Goal: Task Accomplishment & Management: Complete application form

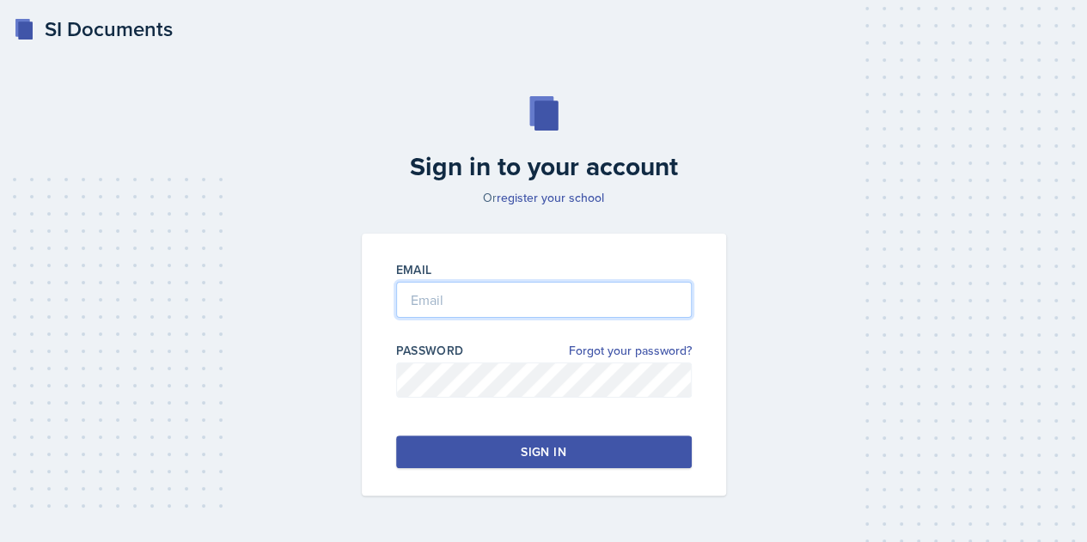
type input "[EMAIL_ADDRESS][DOMAIN_NAME]"
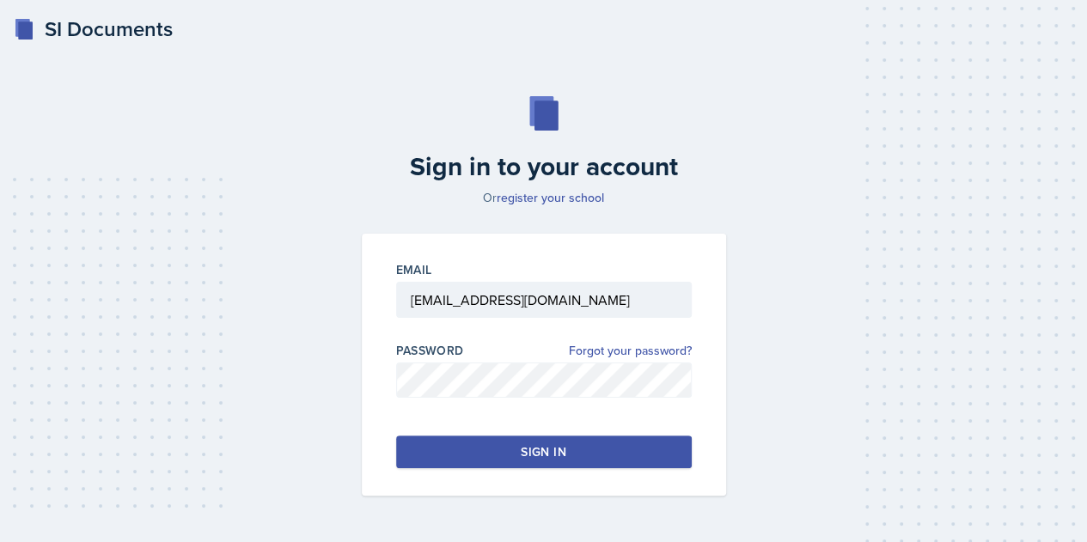
click at [651, 456] on button "Sign in" at bounding box center [544, 452] width 296 height 33
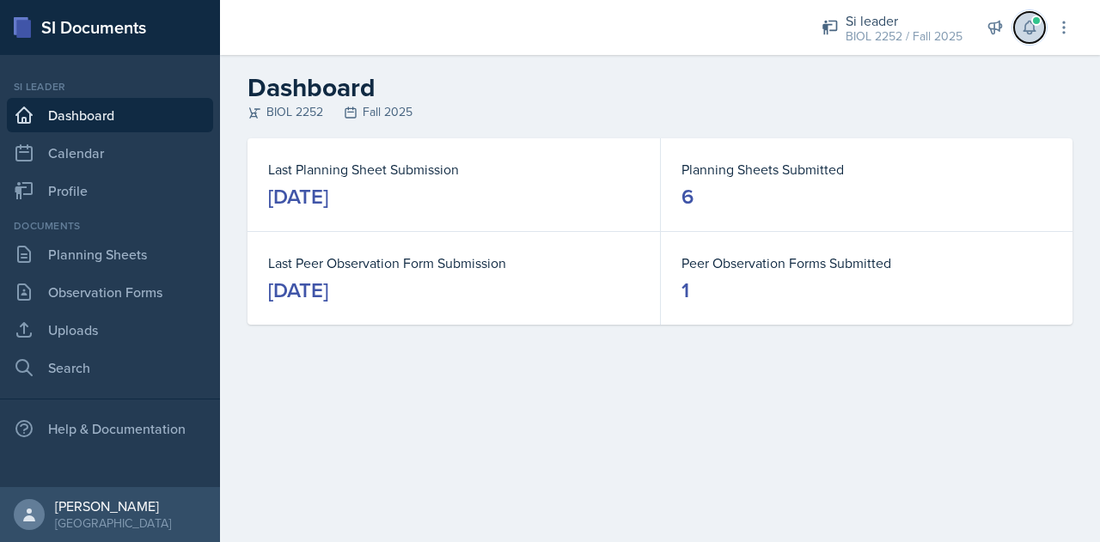
click at [1026, 25] on icon at bounding box center [1028, 27] width 11 height 13
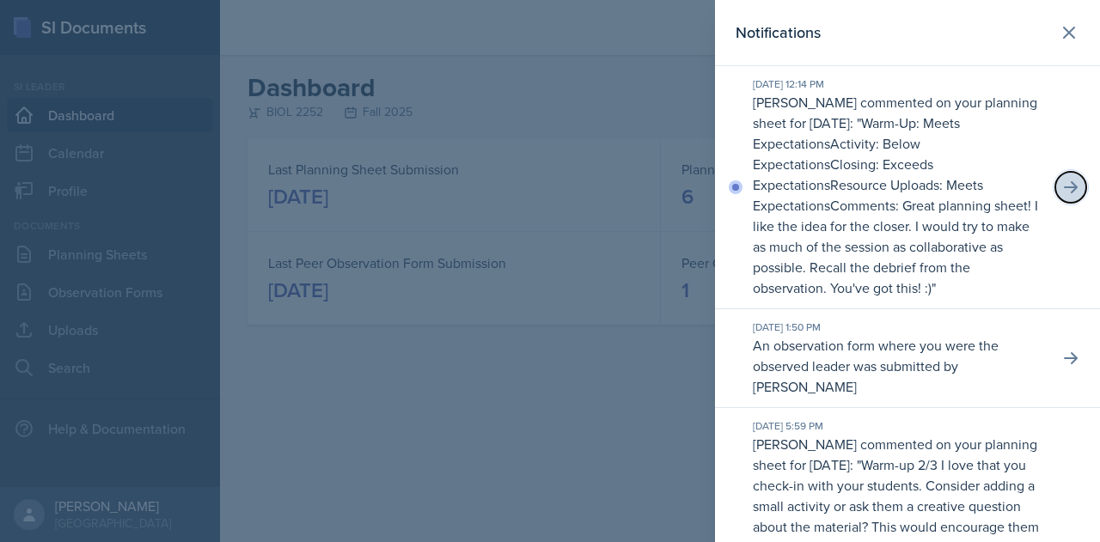
click at [1063, 183] on icon at bounding box center [1070, 187] width 17 height 17
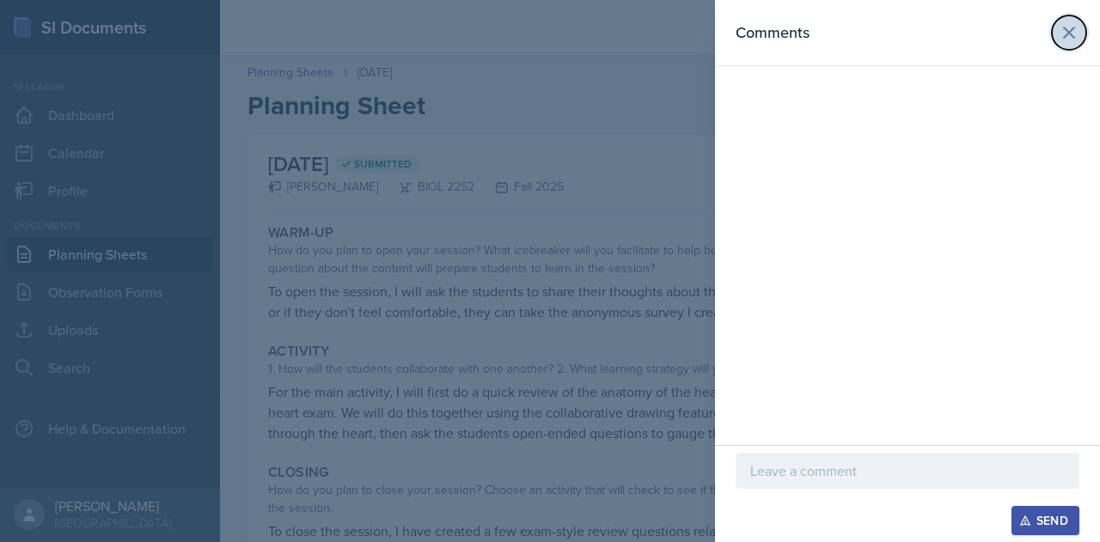
click at [1060, 37] on icon at bounding box center [1069, 32] width 21 height 21
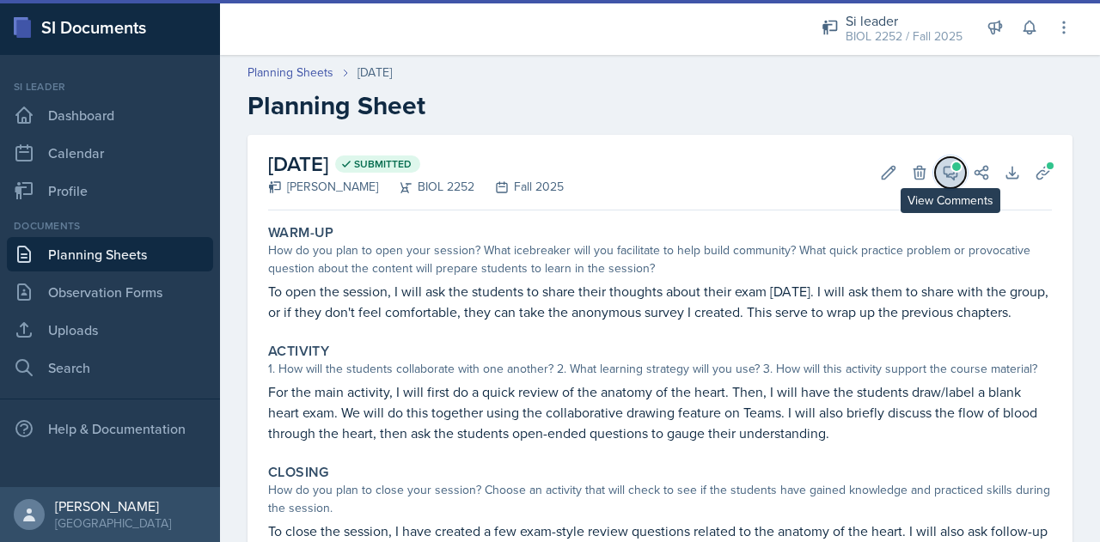
click at [942, 174] on icon at bounding box center [950, 172] width 17 height 17
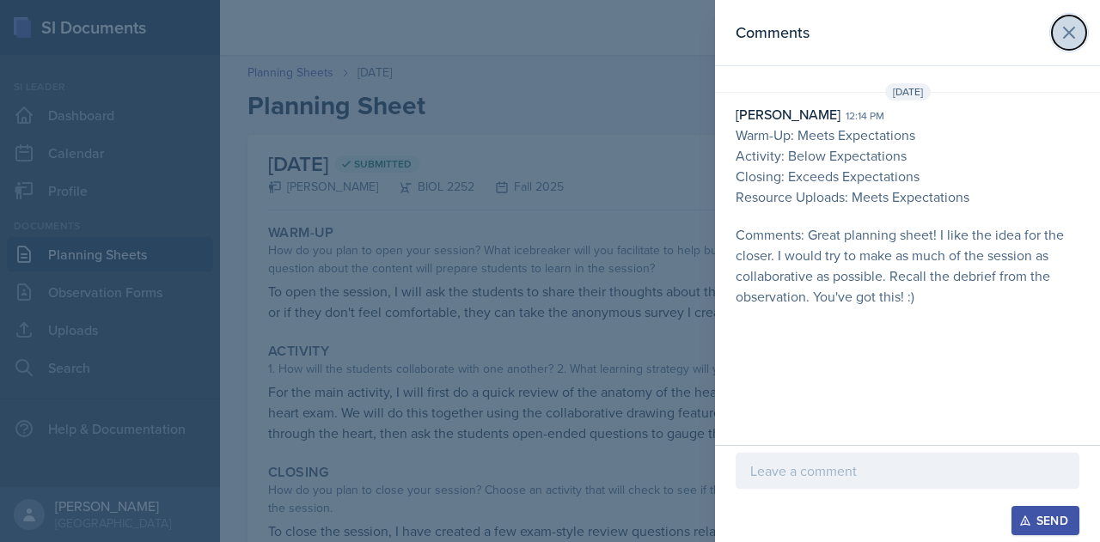
click at [1065, 39] on icon at bounding box center [1069, 32] width 21 height 21
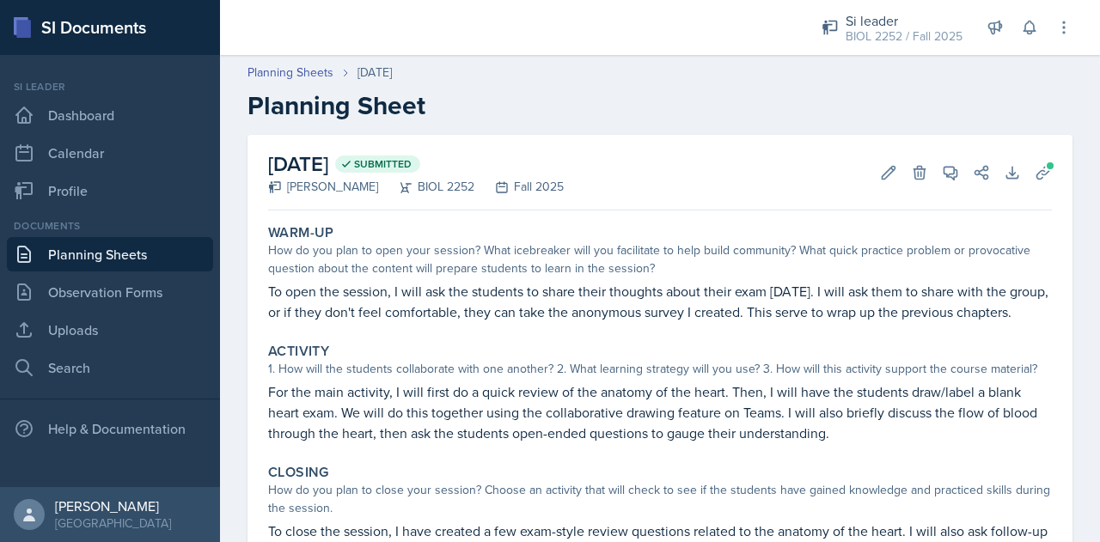
click at [125, 262] on link "Planning Sheets" at bounding box center [110, 254] width 206 height 34
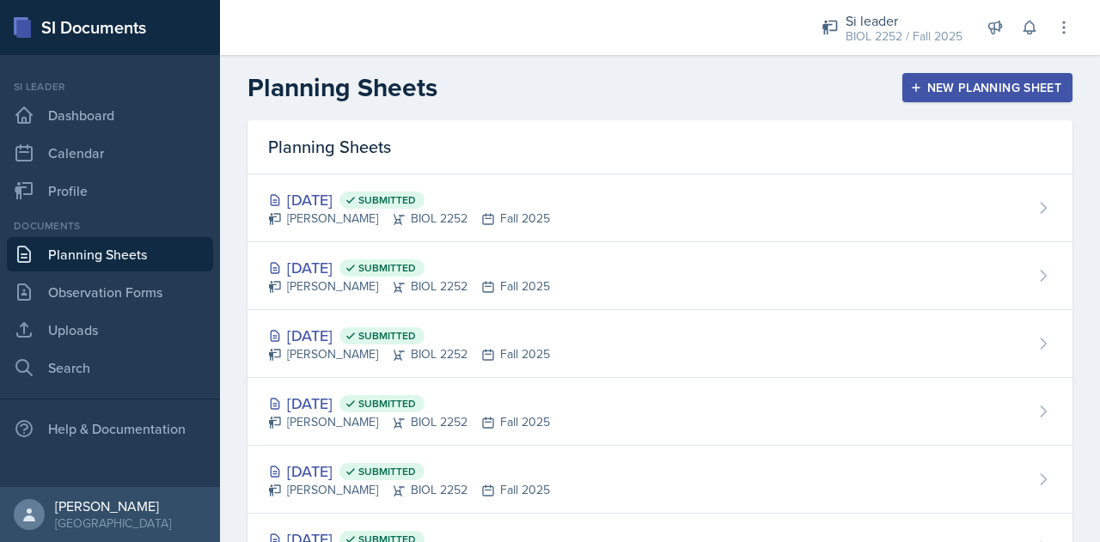
click at [930, 82] on div "New Planning Sheet" at bounding box center [987, 88] width 148 height 14
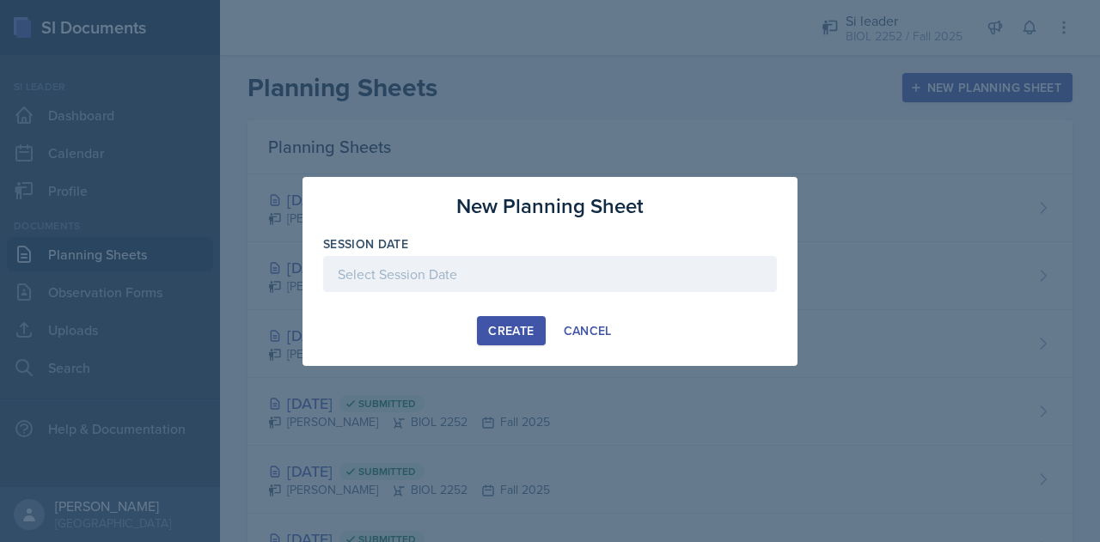
click at [622, 276] on div at bounding box center [550, 274] width 454 height 36
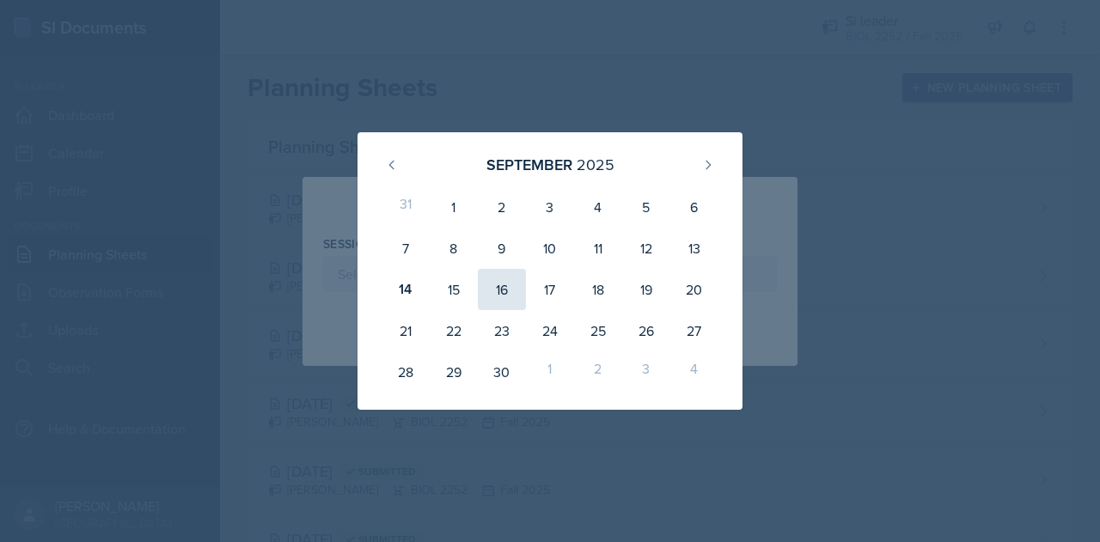
click at [516, 296] on div "16" at bounding box center [502, 289] width 48 height 41
type input "[DATE]"
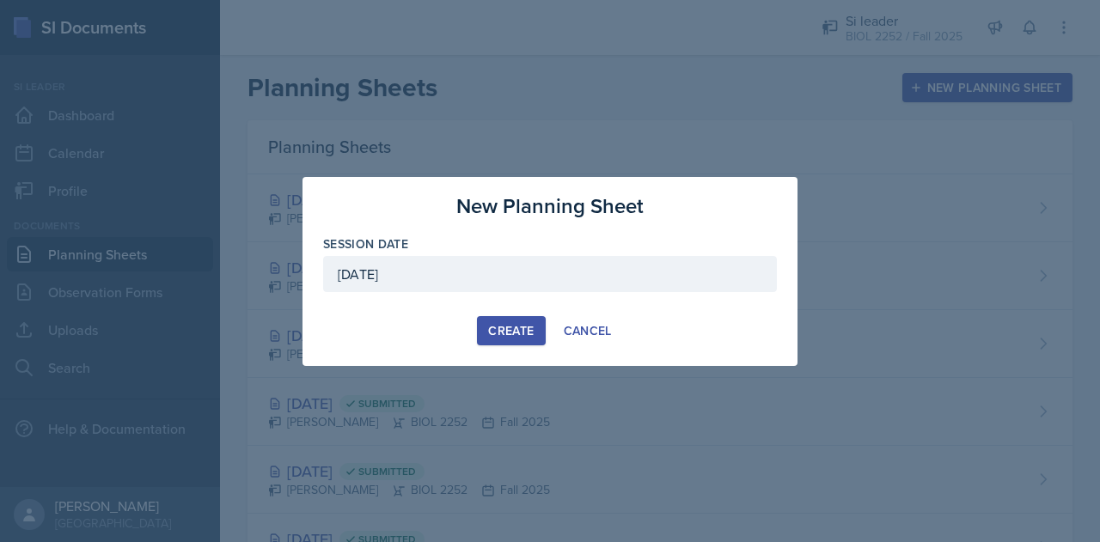
click at [533, 335] on div "Create" at bounding box center [511, 331] width 46 height 14
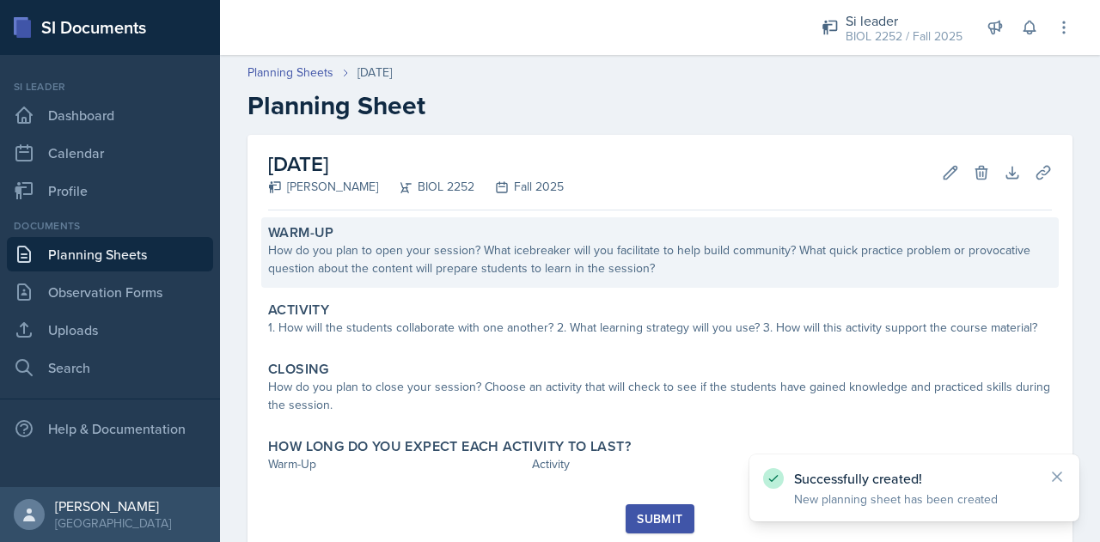
click at [947, 238] on div "Warm-Up" at bounding box center [660, 232] width 784 height 17
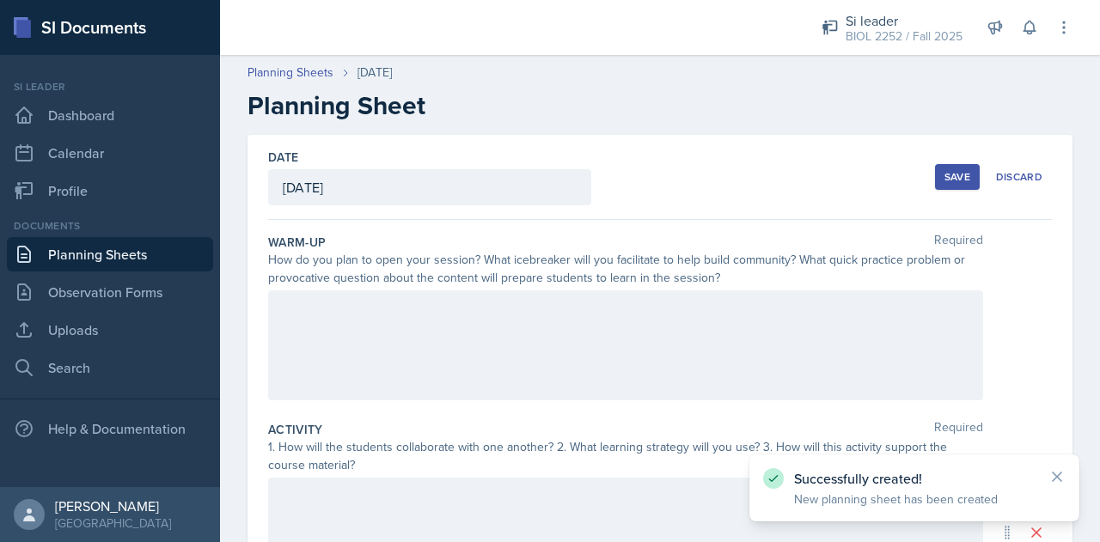
click at [730, 345] on div at bounding box center [625, 345] width 715 height 110
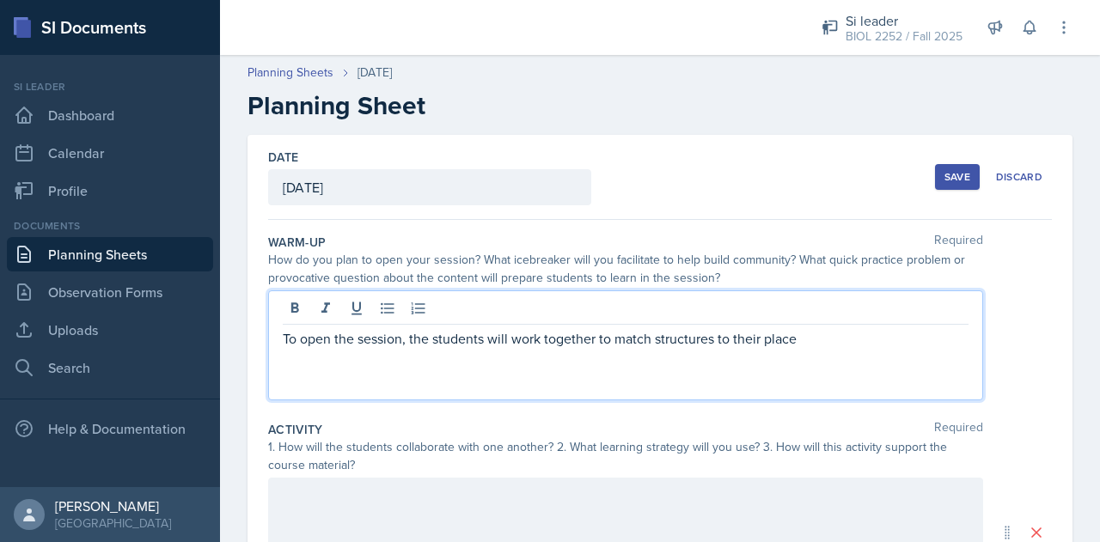
click at [715, 343] on p "To open the session, the students will work together to match structures to the…" at bounding box center [626, 338] width 686 height 21
click at [890, 328] on p "To open the session, the students will work together to match structures of the…" at bounding box center [626, 338] width 686 height 21
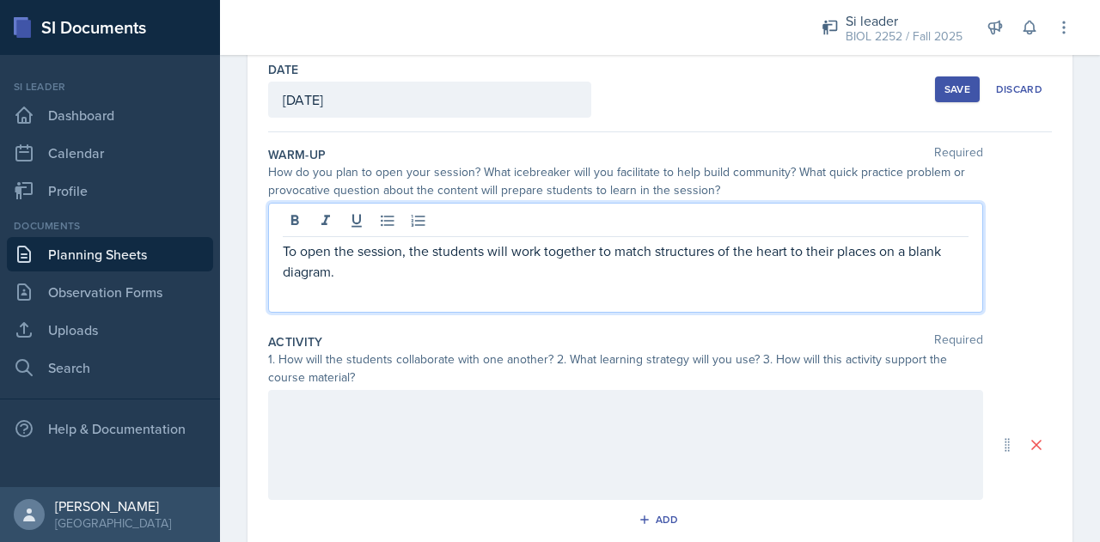
scroll to position [95, 0]
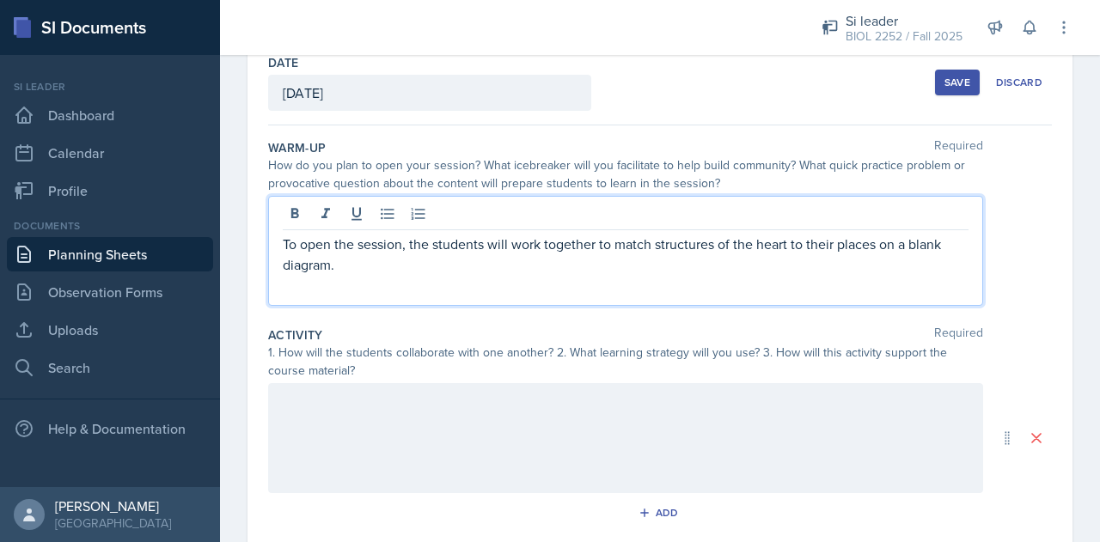
click at [650, 423] on div at bounding box center [625, 438] width 715 height 110
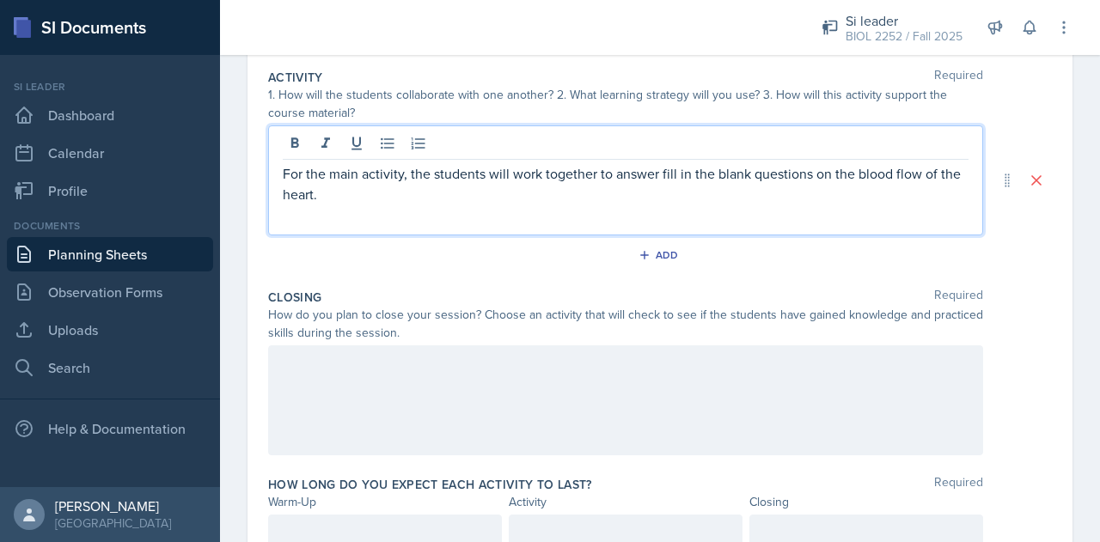
scroll to position [352, 0]
click at [936, 176] on p "For the main activity, the students will work together to answer fill in the bl…" at bounding box center [626, 183] width 686 height 41
click at [859, 173] on p "For the main activity, the students will work together to answer fill in the bl…" at bounding box center [626, 183] width 686 height 41
click at [856, 174] on p "For the main activity, the students will work together to answer fill in the bl…" at bounding box center [626, 183] width 686 height 41
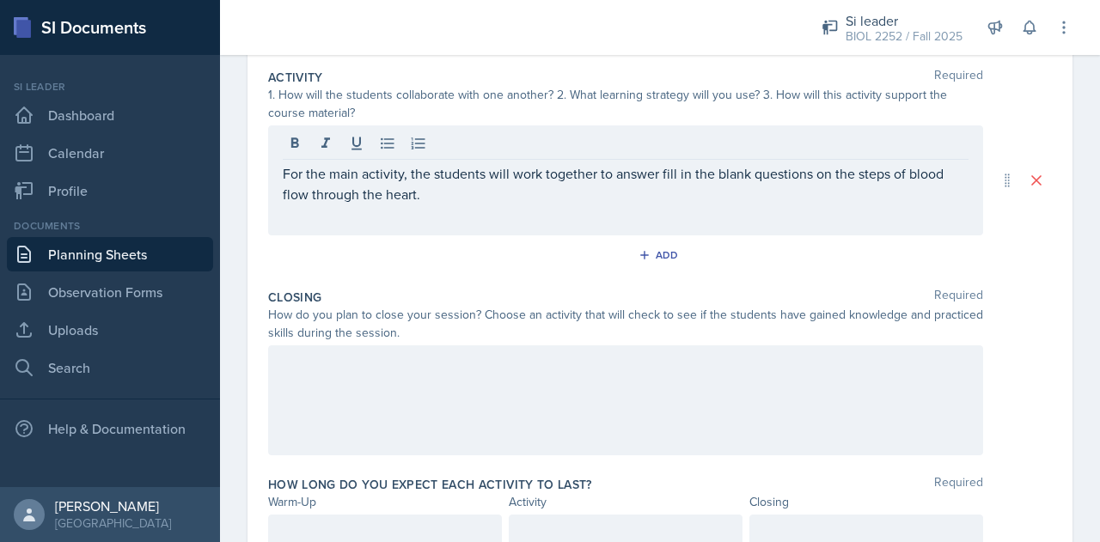
click at [647, 382] on div at bounding box center [625, 400] width 715 height 110
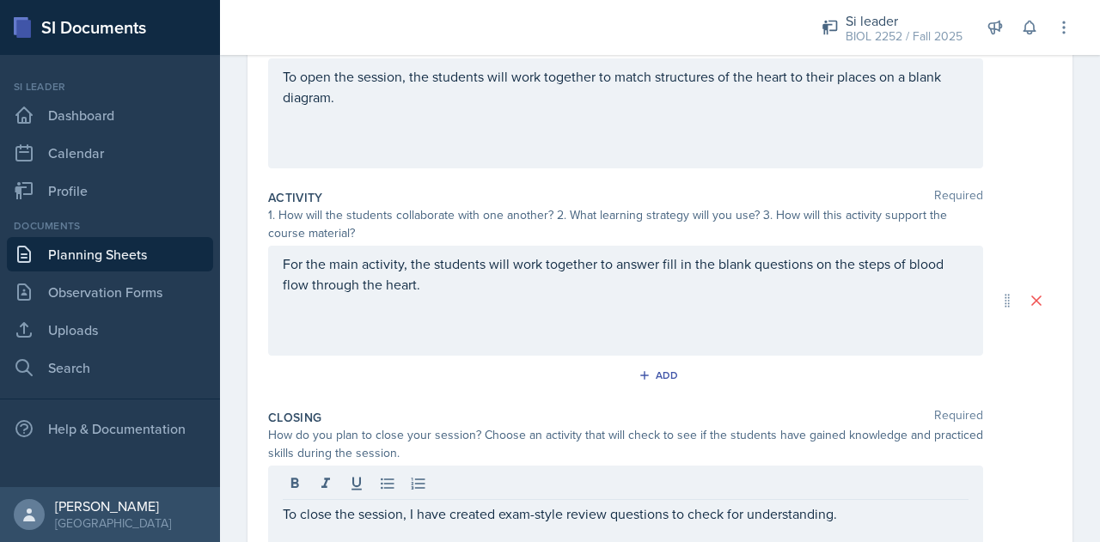
click at [525, 308] on div "For the main activity, the students will work together to answer fill in the bl…" at bounding box center [625, 301] width 715 height 110
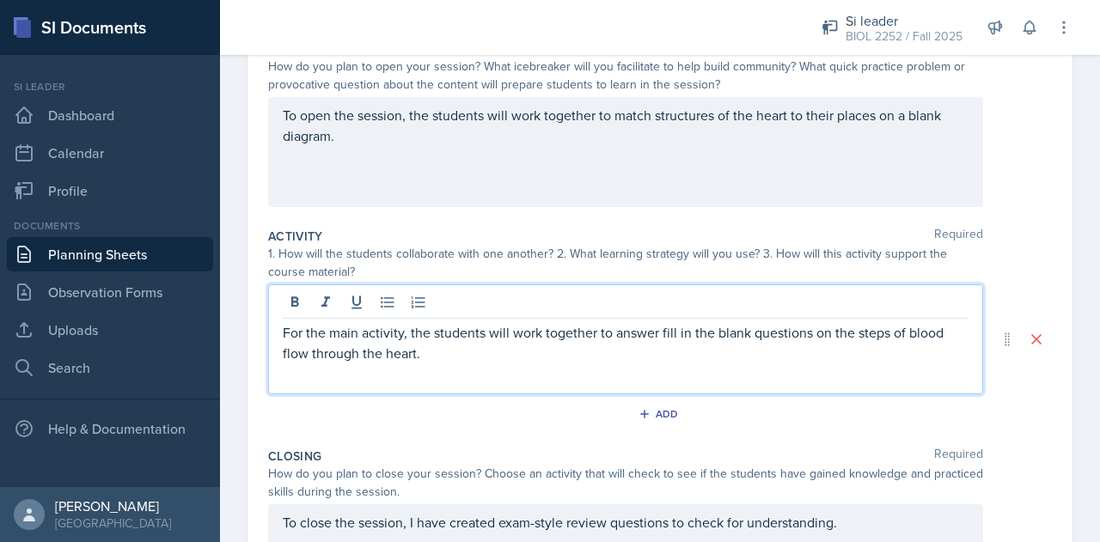
click at [485, 192] on div "To open the session, the students will work together to match structures of the…" at bounding box center [625, 152] width 715 height 110
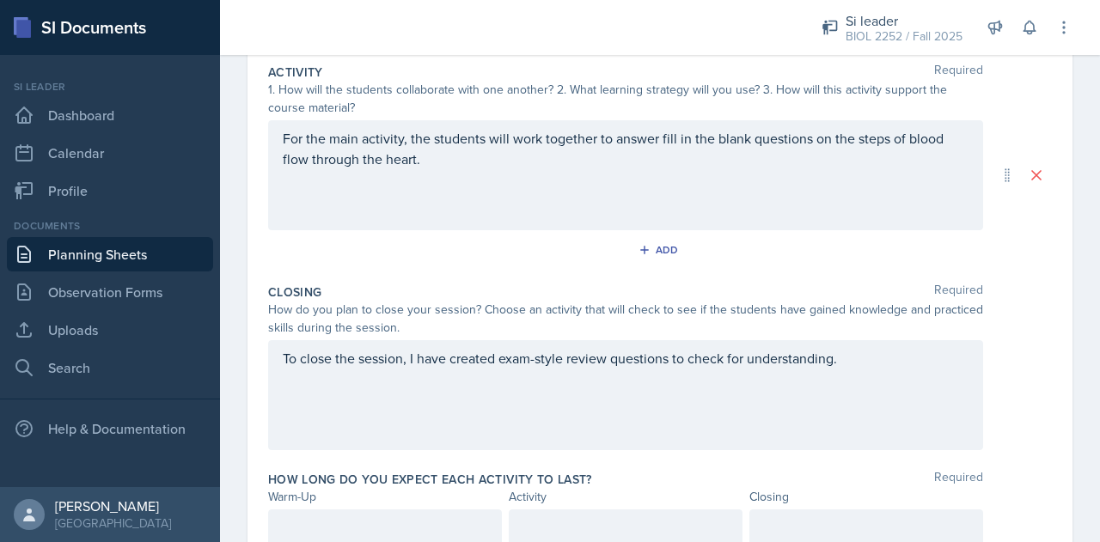
scroll to position [427, 0]
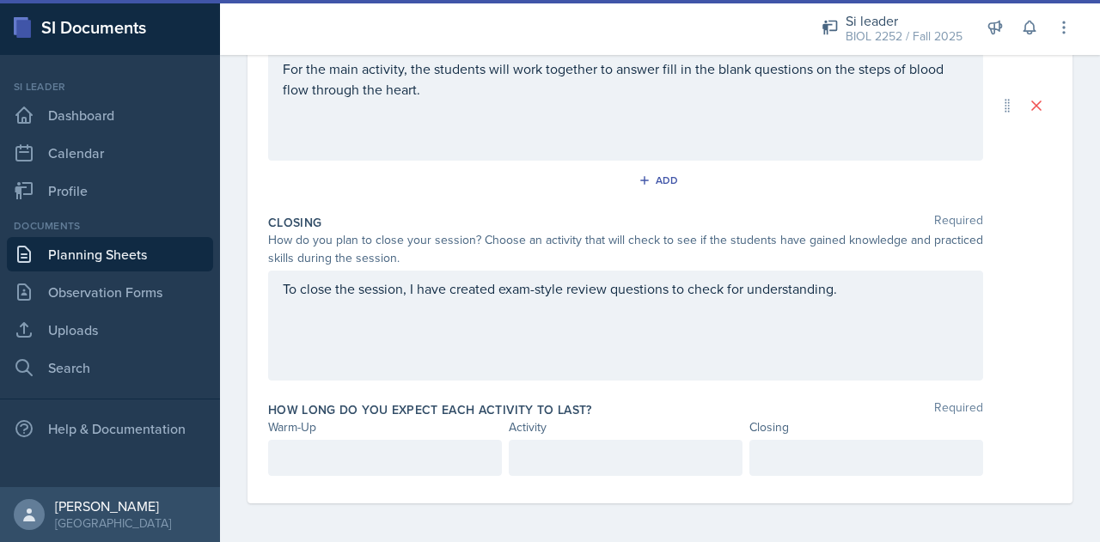
click at [481, 456] on div at bounding box center [385, 458] width 234 height 36
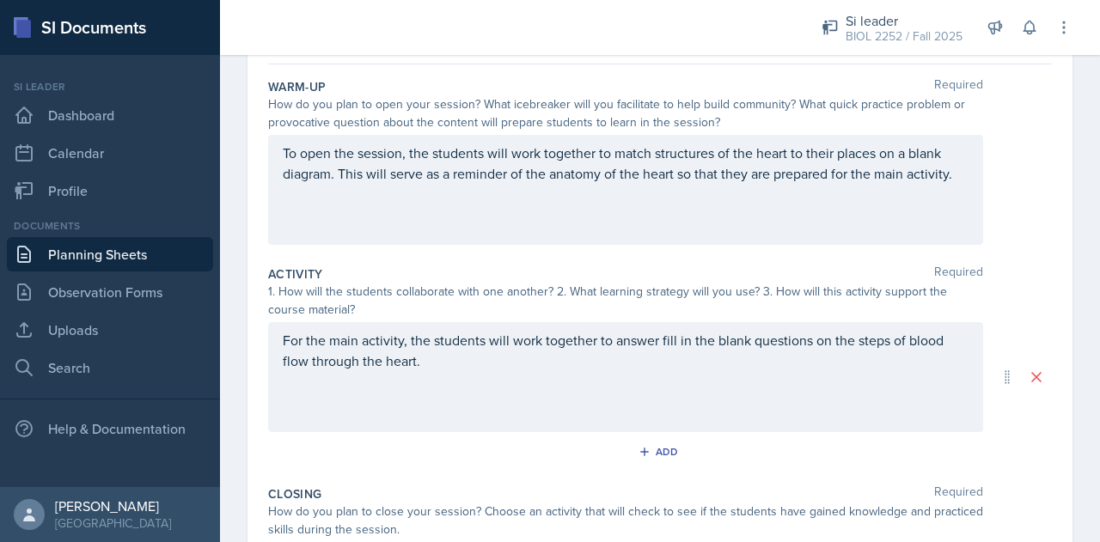
scroll to position [385, 0]
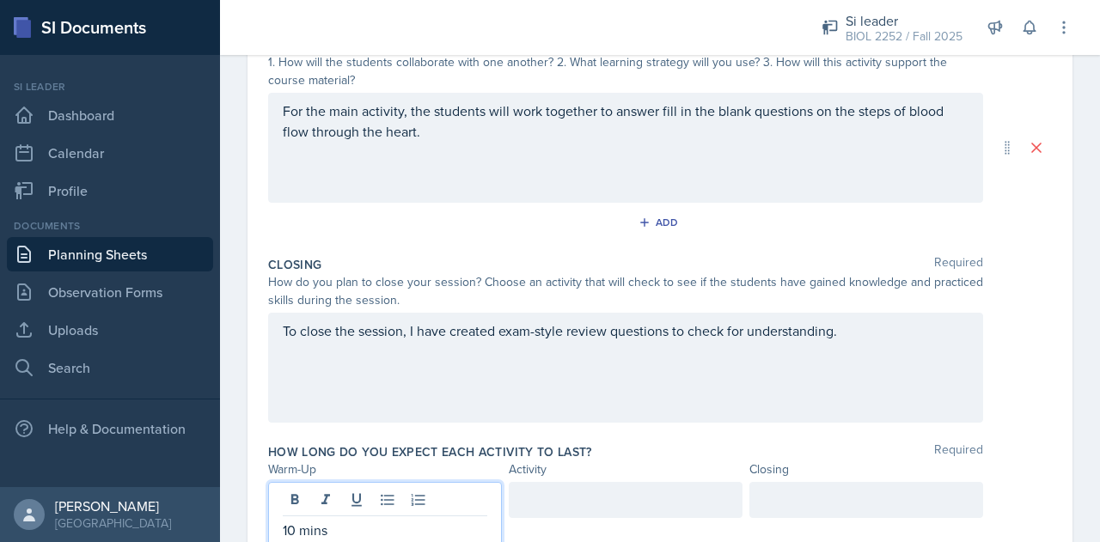
click at [613, 498] on div at bounding box center [626, 500] width 234 height 36
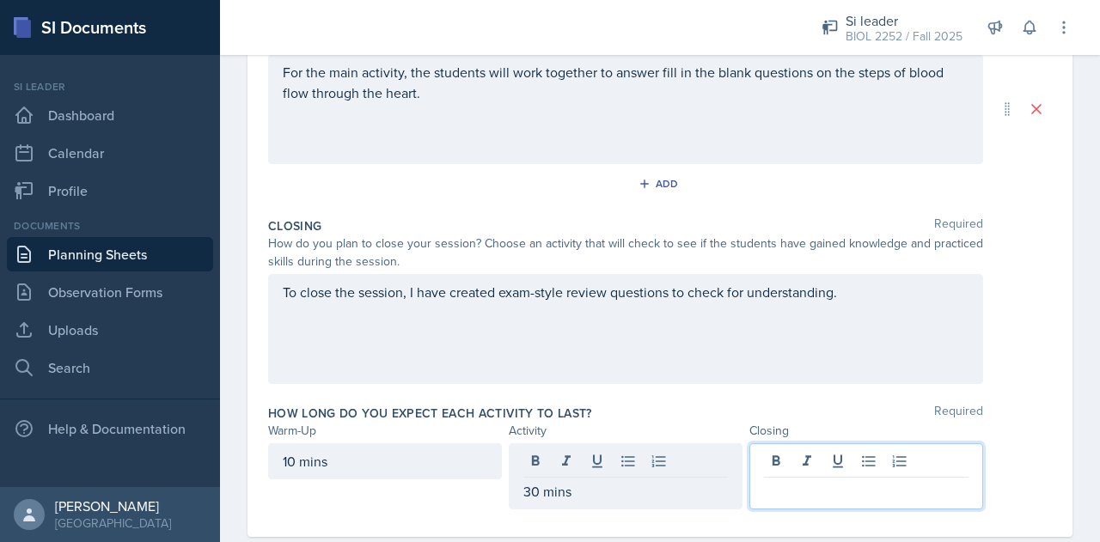
scroll to position [457, 0]
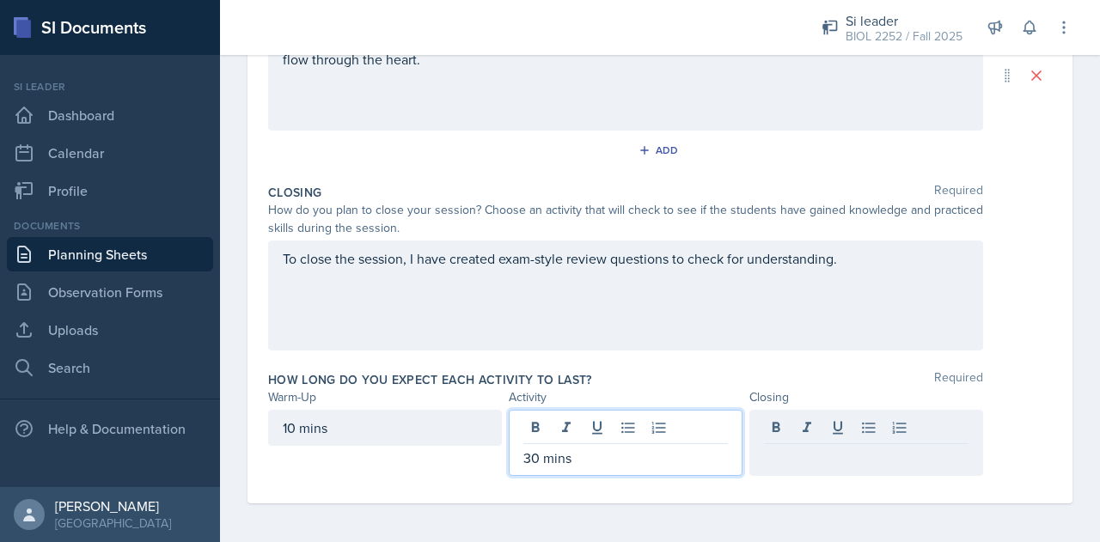
click at [578, 463] on p "30 mins" at bounding box center [625, 458] width 204 height 21
click at [532, 461] on p "30 mins" at bounding box center [625, 458] width 204 height 21
click at [814, 417] on div at bounding box center [866, 428] width 234 height 36
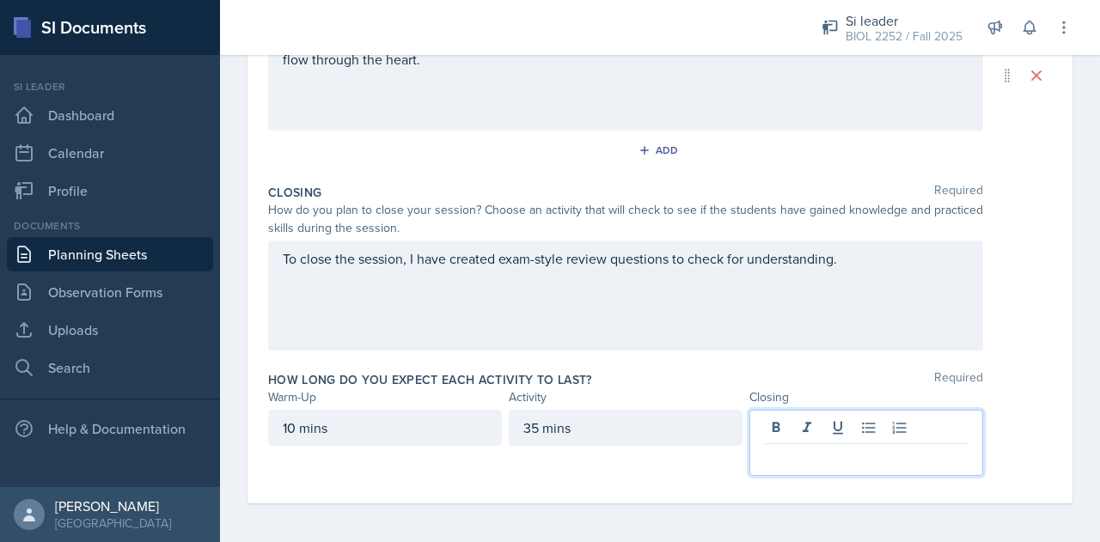
click at [535, 429] on div "35 mins" at bounding box center [626, 428] width 234 height 36
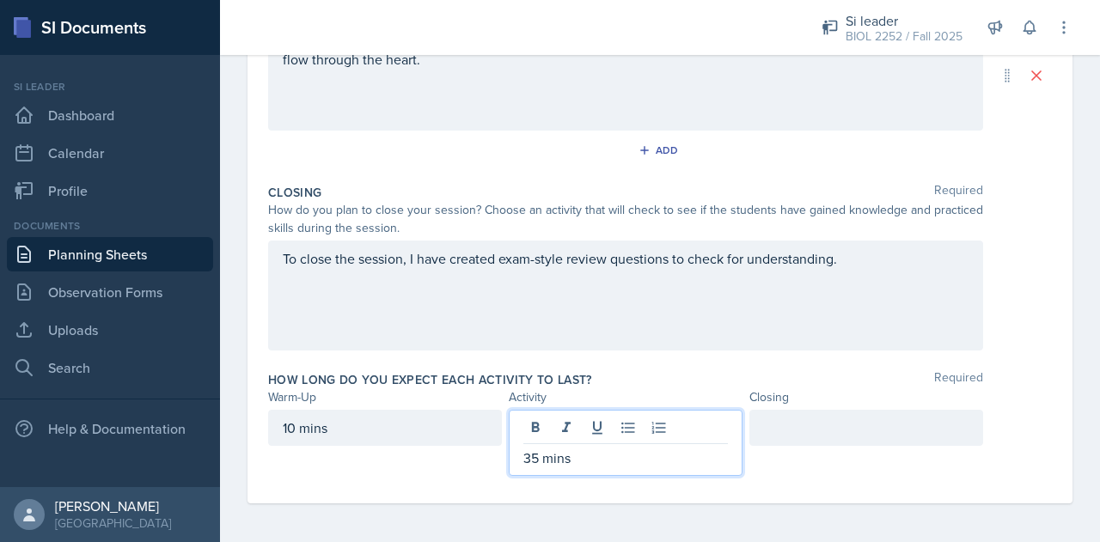
click at [833, 430] on div at bounding box center [866, 428] width 234 height 36
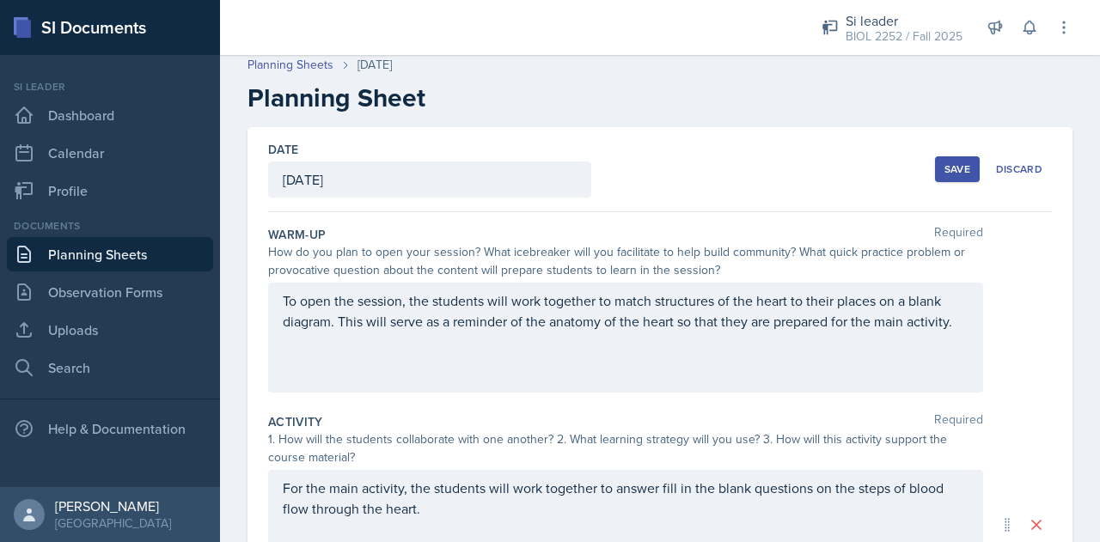
scroll to position [0, 0]
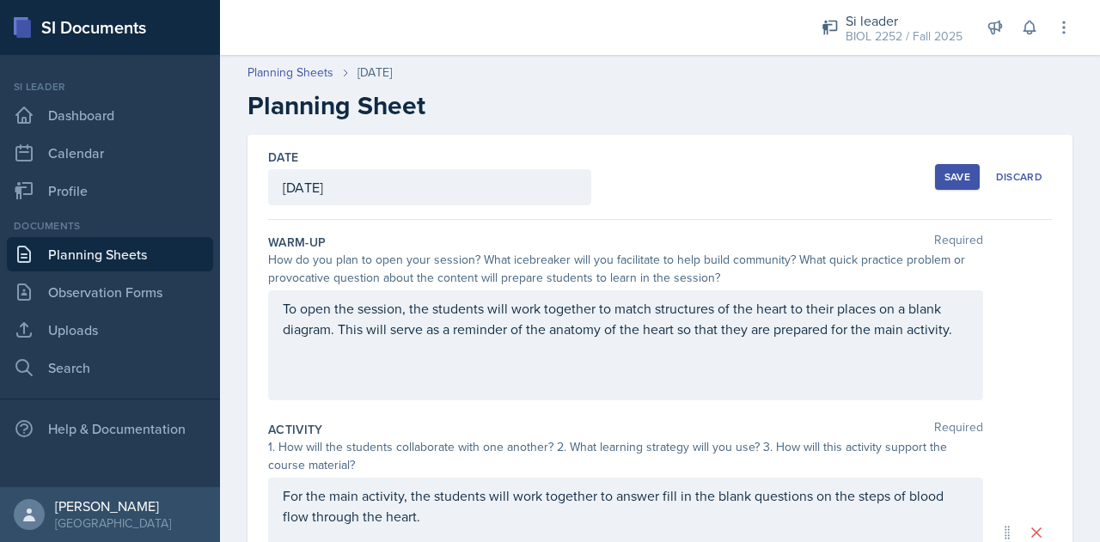
click at [951, 174] on div "Save" at bounding box center [957, 177] width 26 height 14
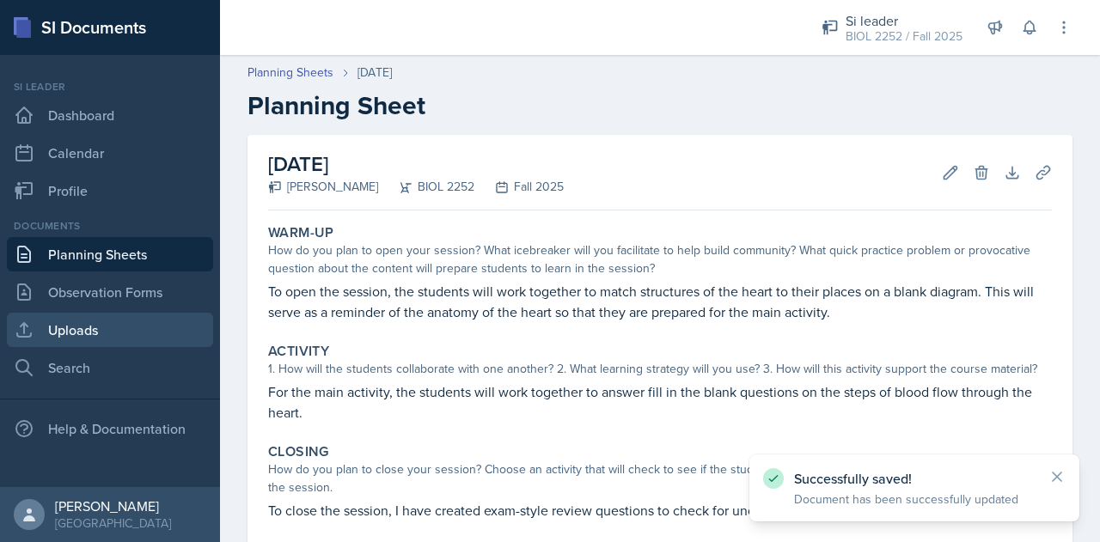
click at [73, 329] on link "Uploads" at bounding box center [110, 330] width 206 height 34
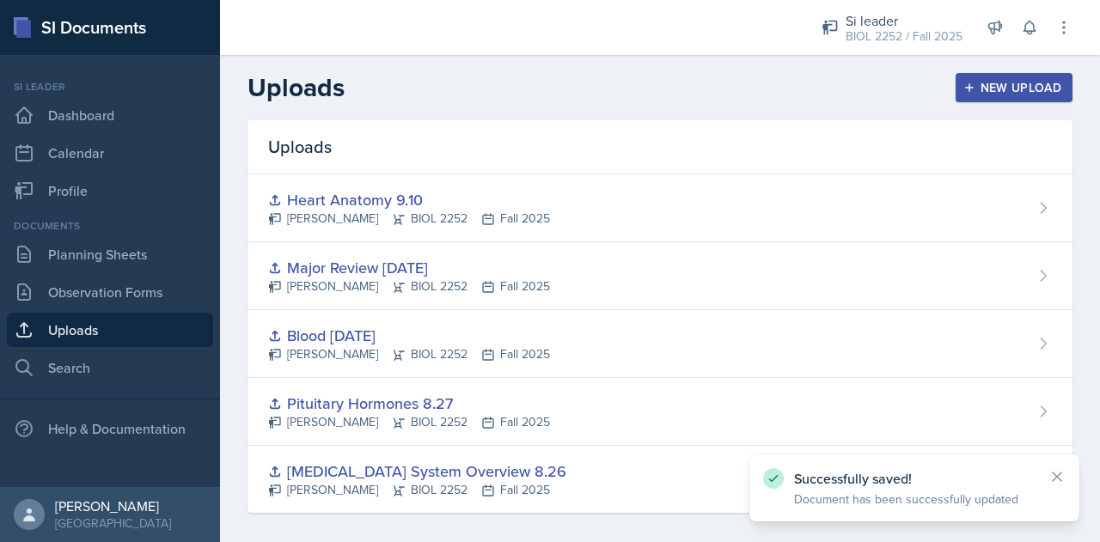
click at [981, 82] on div "New Upload" at bounding box center [1014, 88] width 95 height 14
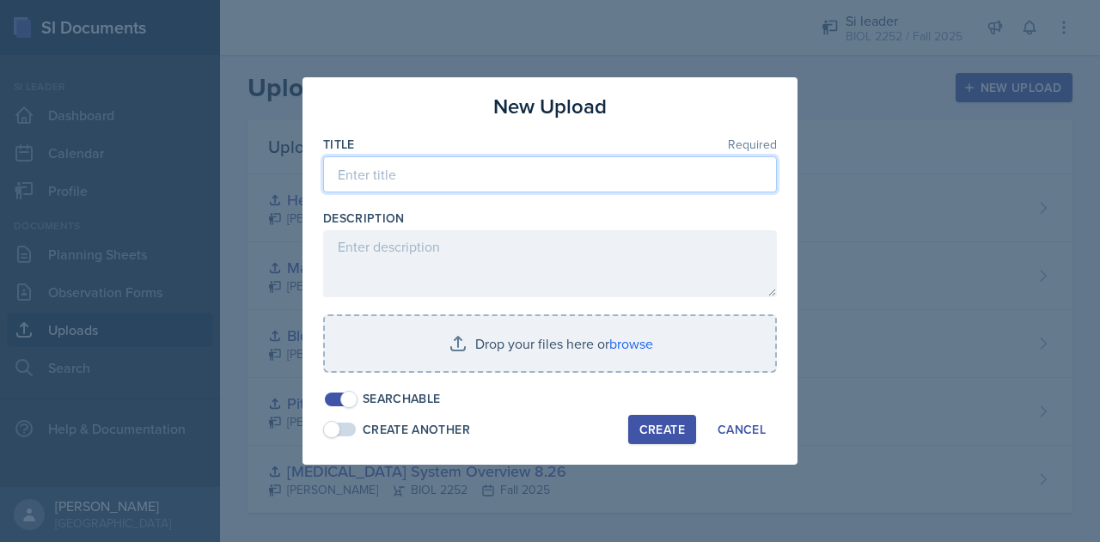
click at [553, 188] on input at bounding box center [550, 174] width 454 height 36
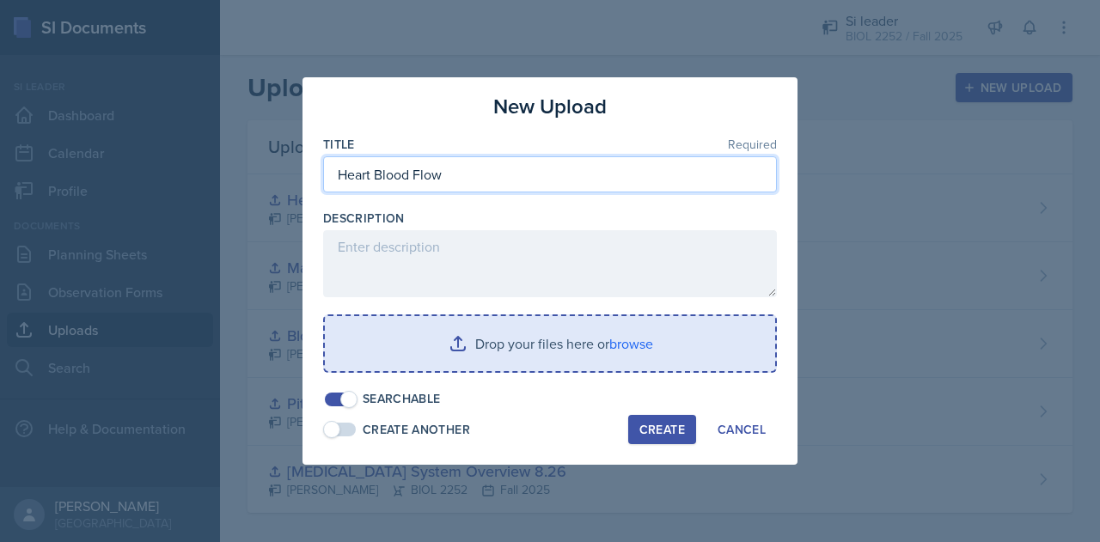
type input "Heart Blood Flow"
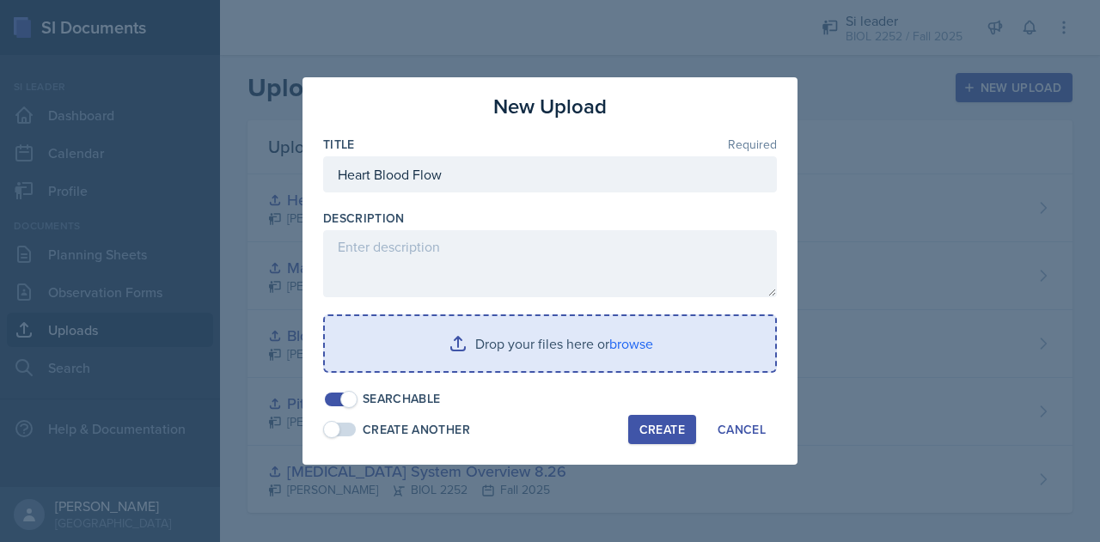
click at [622, 343] on input "file" at bounding box center [550, 343] width 450 height 55
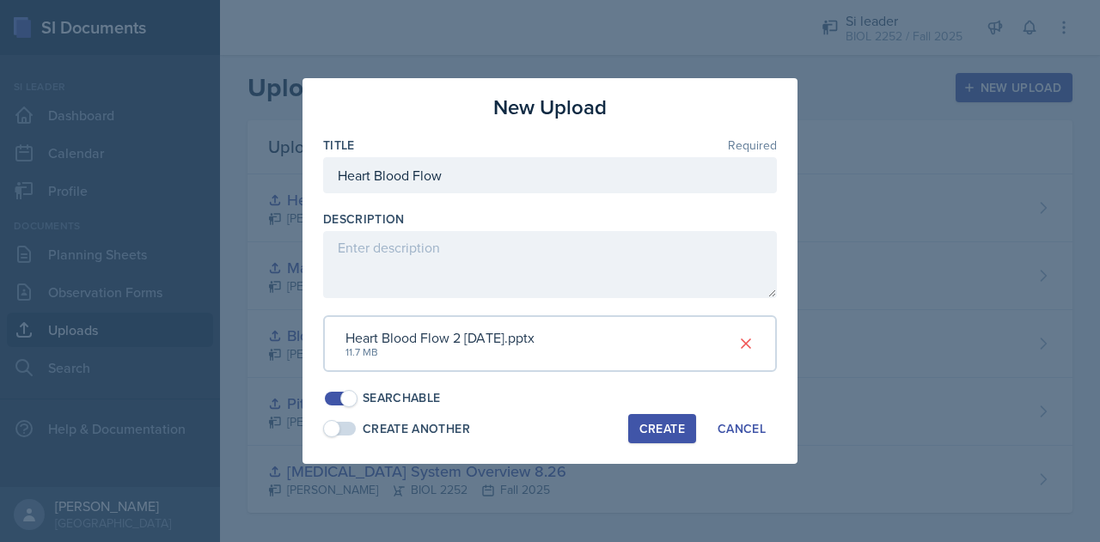
click at [666, 442] on button "Create" at bounding box center [662, 428] width 68 height 29
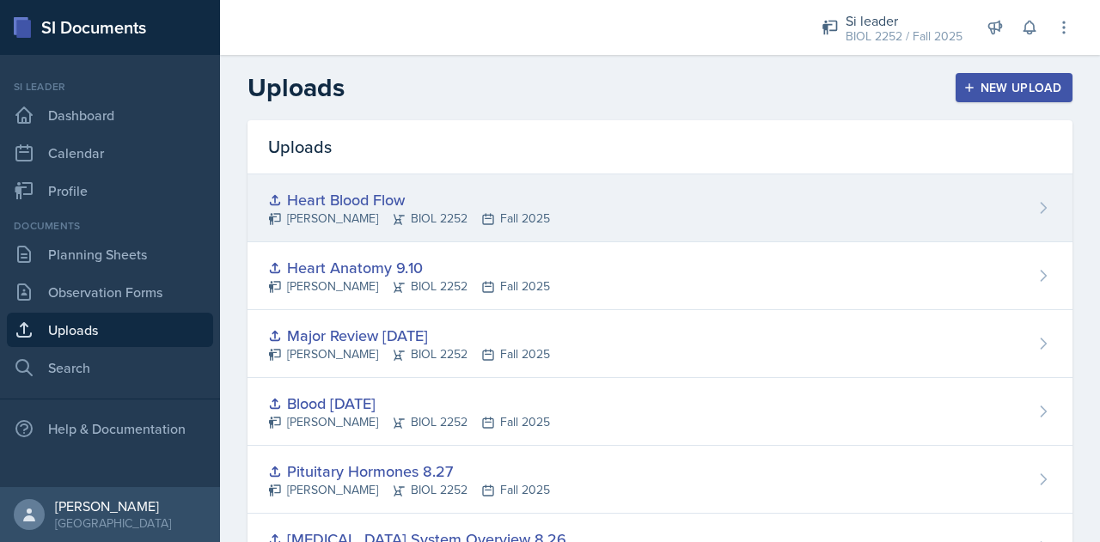
click at [437, 207] on div "Heart Blood Flow" at bounding box center [409, 199] width 282 height 23
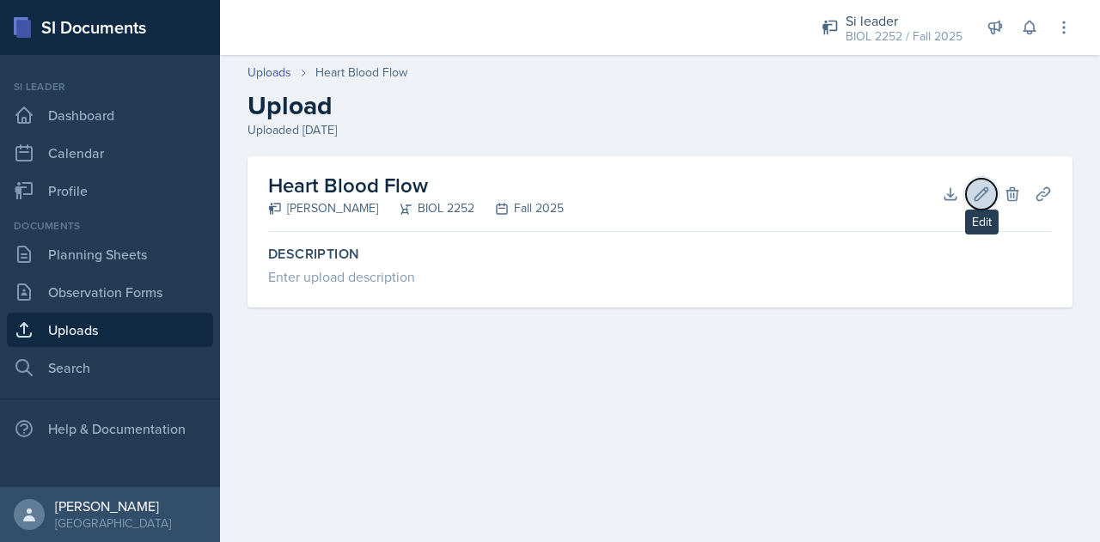
click at [978, 195] on icon at bounding box center [981, 193] width 13 height 13
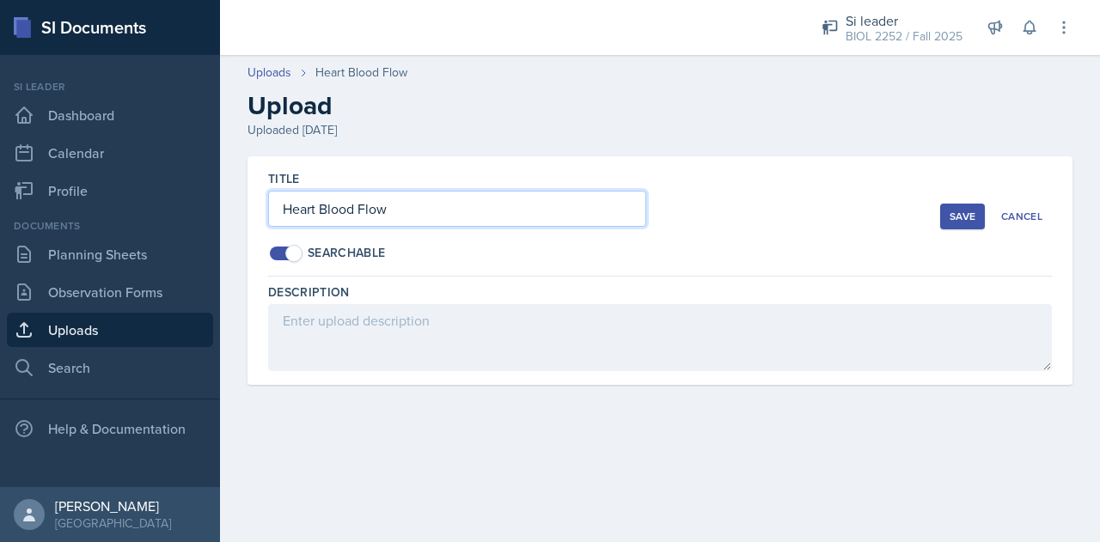
click at [607, 213] on input "Heart Blood Flow" at bounding box center [457, 209] width 378 height 36
type input "Heart Blood Flow 9/16"
click at [946, 216] on button "Save" at bounding box center [962, 217] width 45 height 26
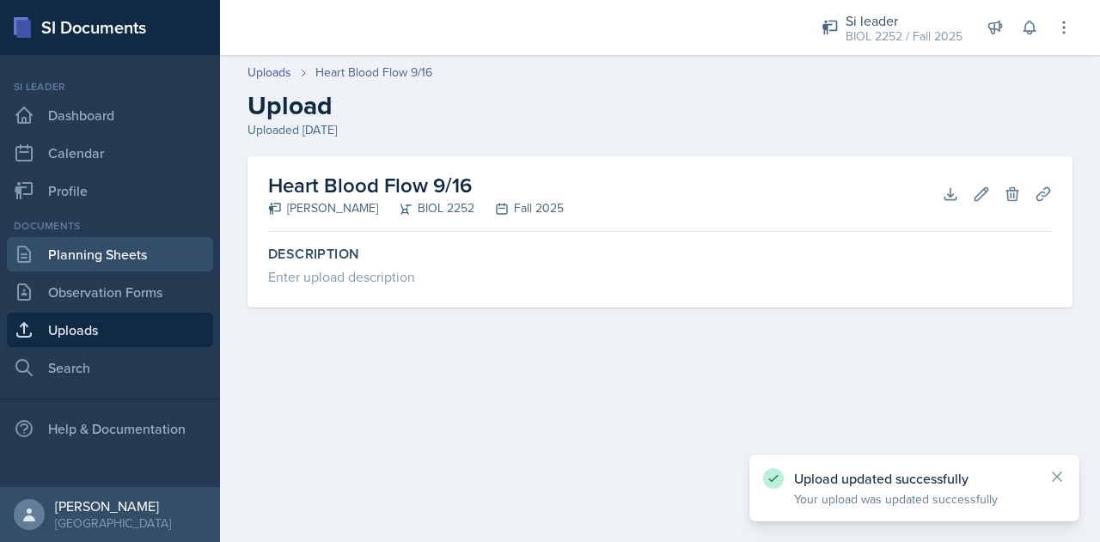
click at [162, 266] on link "Planning Sheets" at bounding box center [110, 254] width 206 height 34
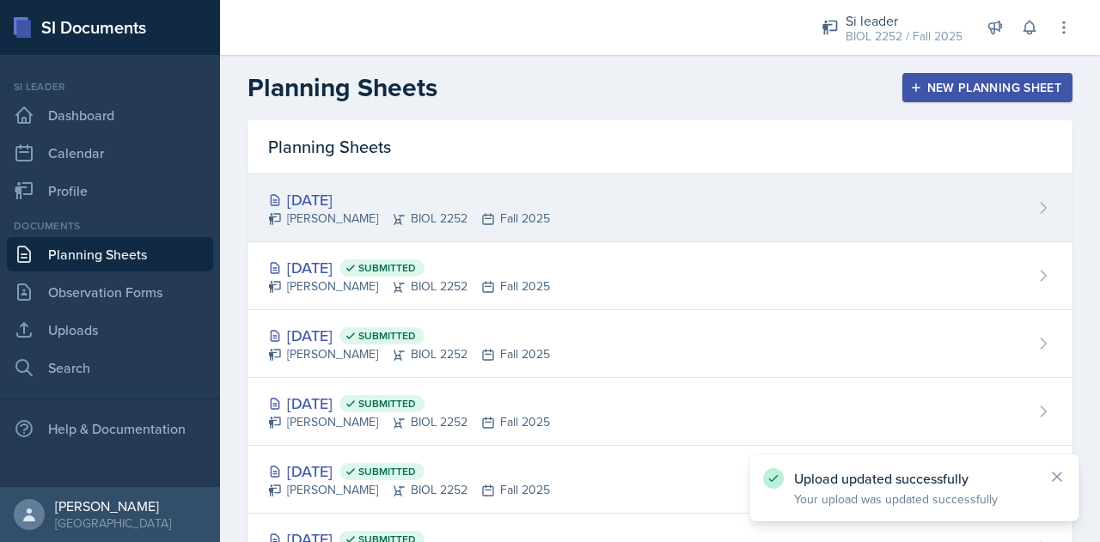
click at [584, 186] on div "[DATE] [PERSON_NAME] BIOL 2252 Fall 2025" at bounding box center [659, 208] width 825 height 68
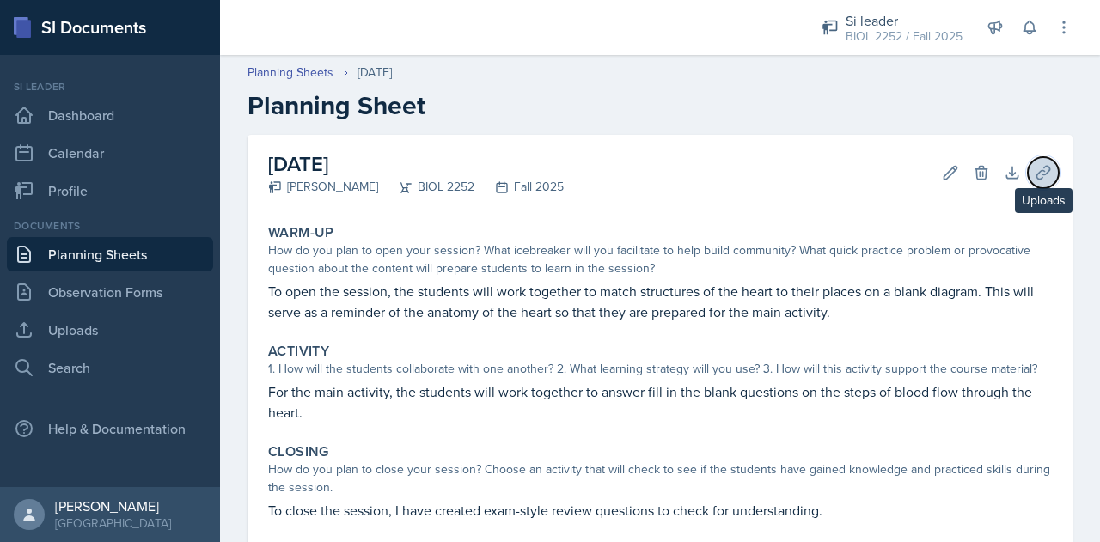
click at [1035, 179] on icon at bounding box center [1043, 172] width 17 height 17
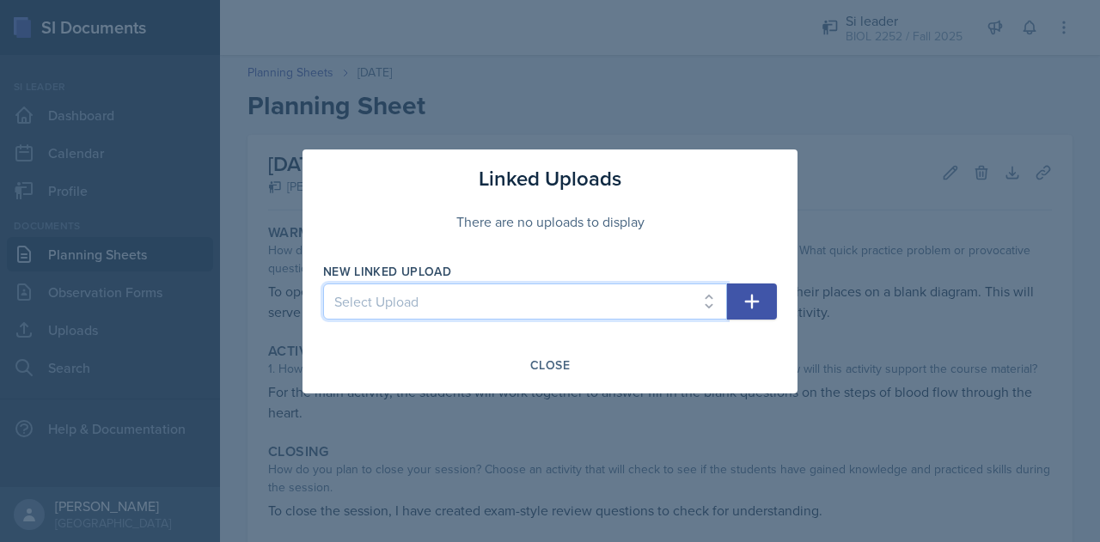
click at [670, 302] on select "Select Upload [MEDICAL_DATA] System Overview 8.26 [MEDICAL_DATA] Hormones 8.27 …" at bounding box center [525, 302] width 404 height 36
select select "d0ffe064-d585-43c4-aac4-a8255bf0b54c"
click at [323, 284] on select "Select Upload [MEDICAL_DATA] System Overview 8.26 [MEDICAL_DATA] Hormones 8.27 …" at bounding box center [525, 302] width 404 height 36
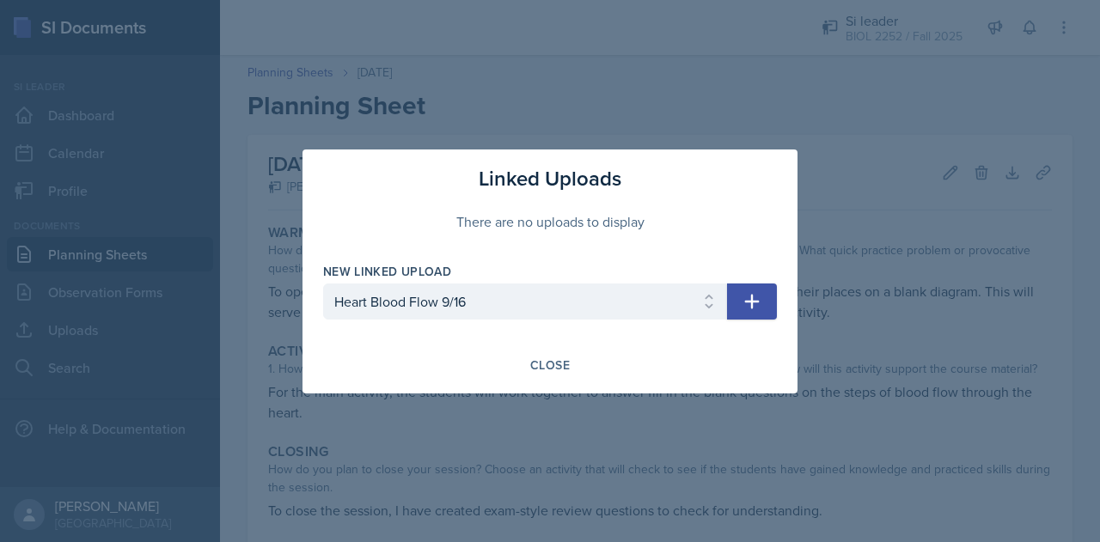
click at [752, 305] on icon "button" at bounding box center [752, 301] width 15 height 15
select select
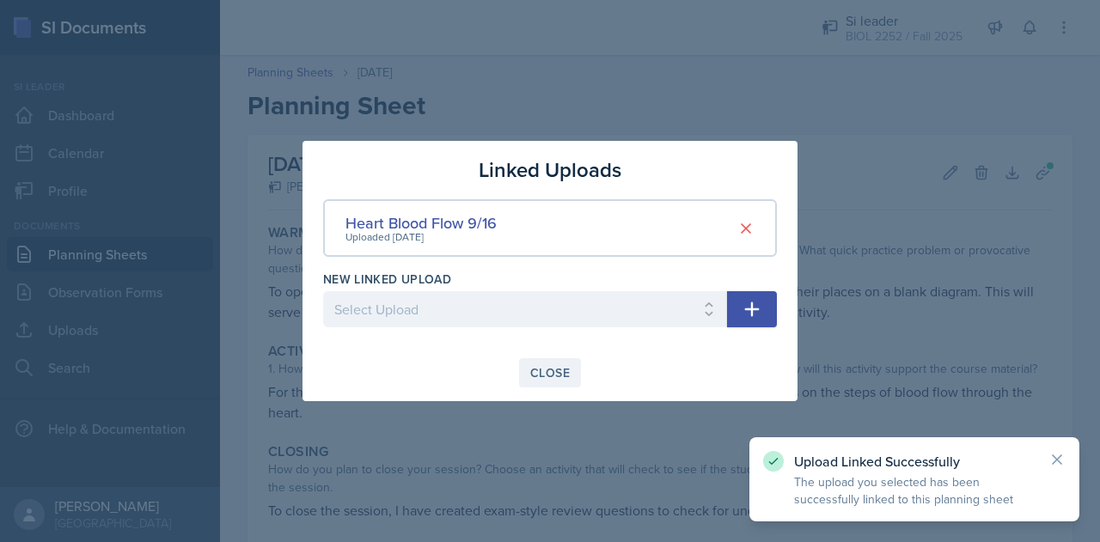
click at [540, 362] on button "Close" at bounding box center [550, 372] width 62 height 29
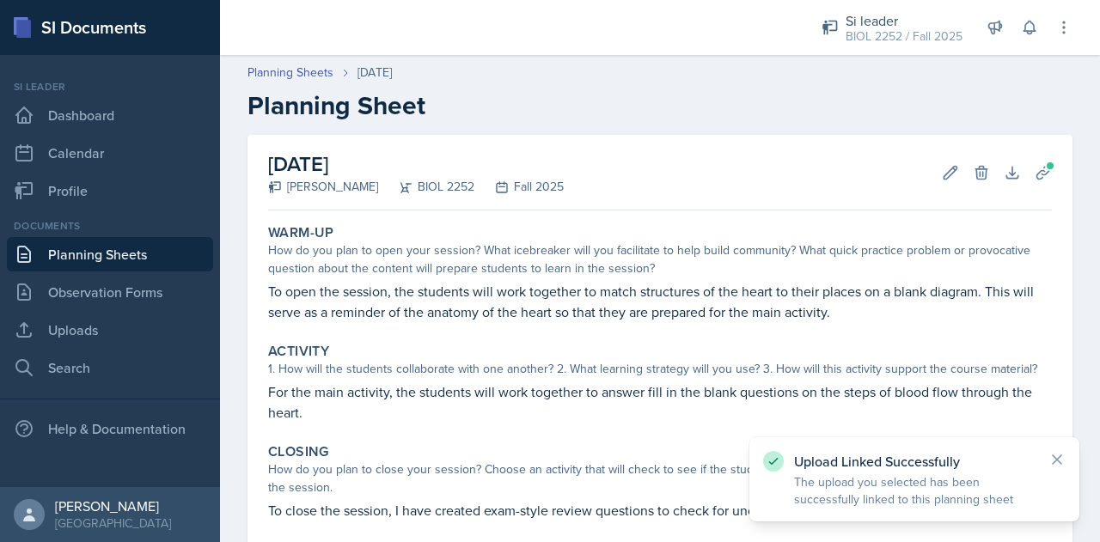
scroll to position [175, 0]
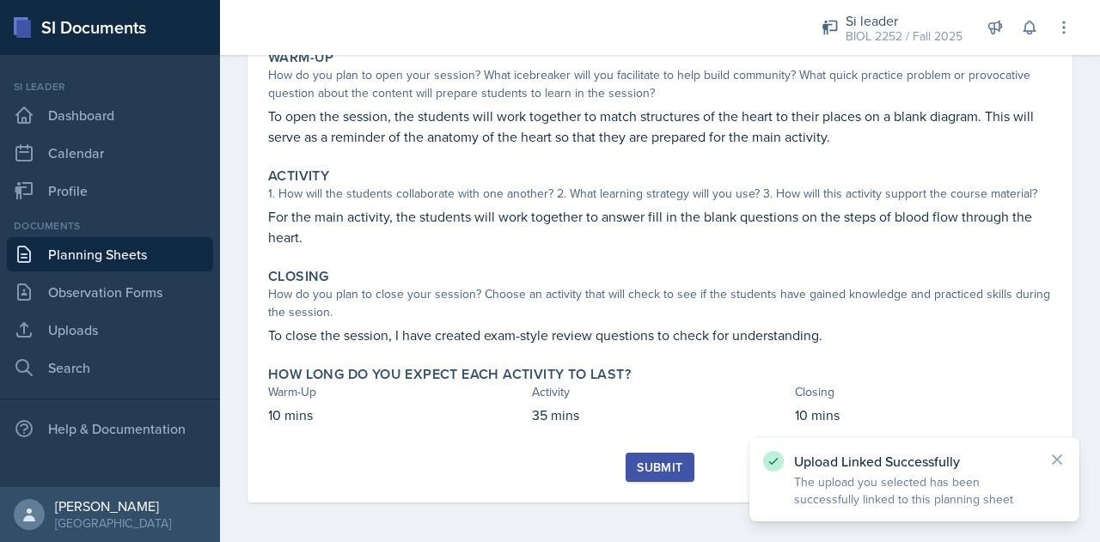
click at [663, 461] on div "Submit" at bounding box center [660, 468] width 46 height 14
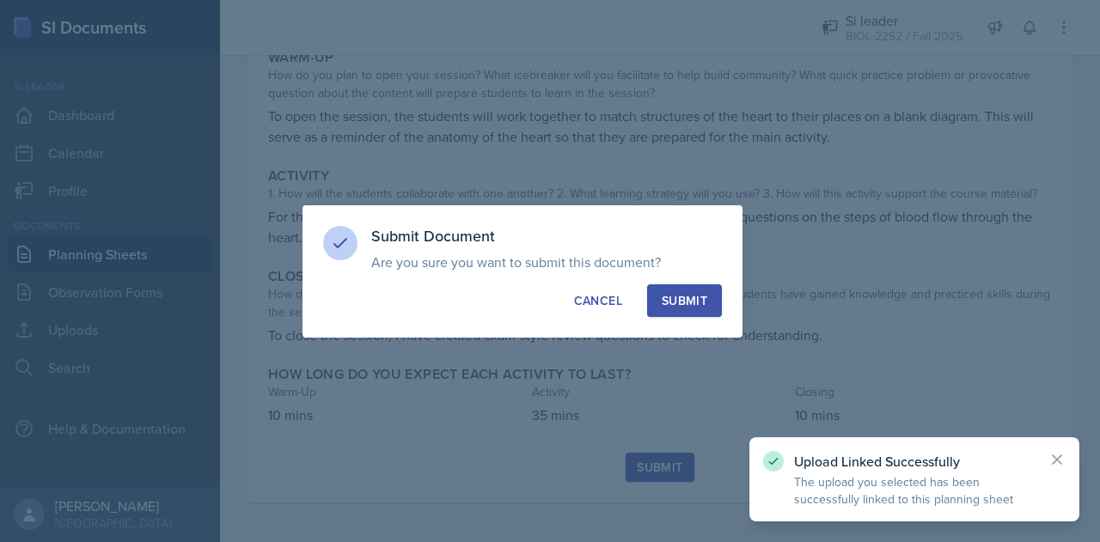
click at [675, 299] on div "Submit" at bounding box center [685, 300] width 46 height 17
click at [675, 299] on button "Submit" at bounding box center [684, 300] width 75 height 33
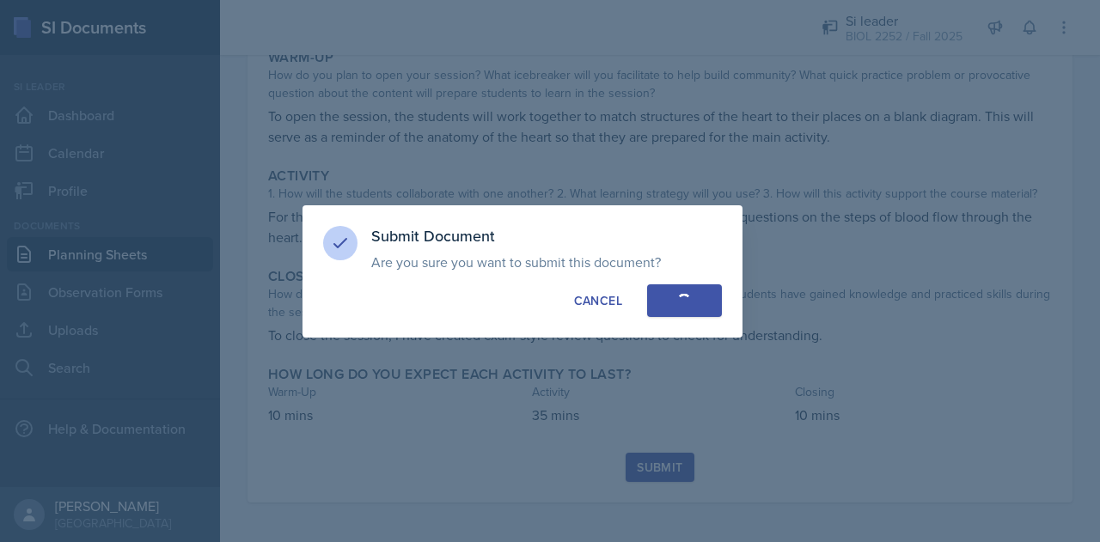
scroll to position [126, 0]
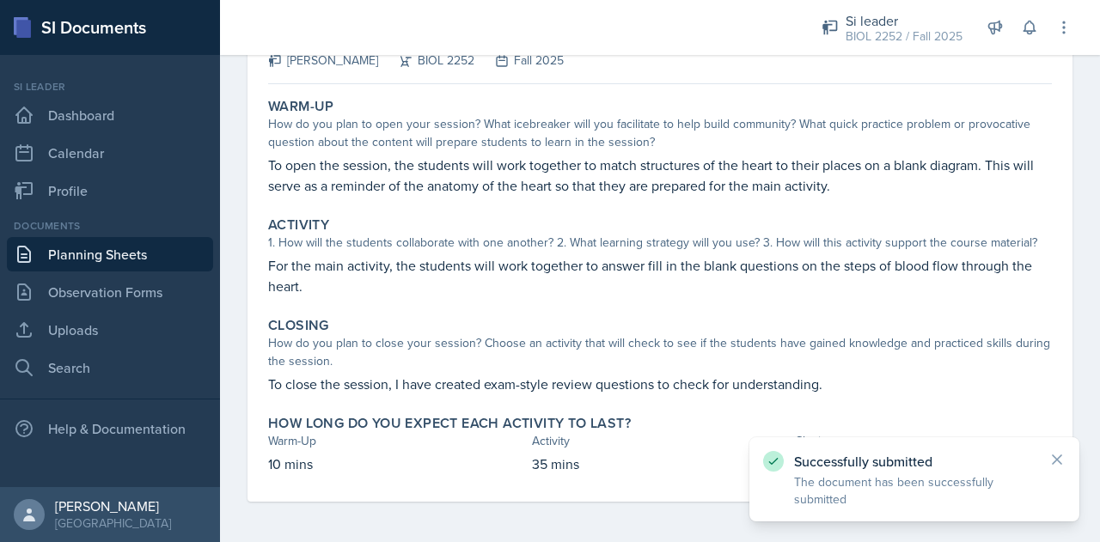
click at [124, 267] on link "Planning Sheets" at bounding box center [110, 254] width 206 height 34
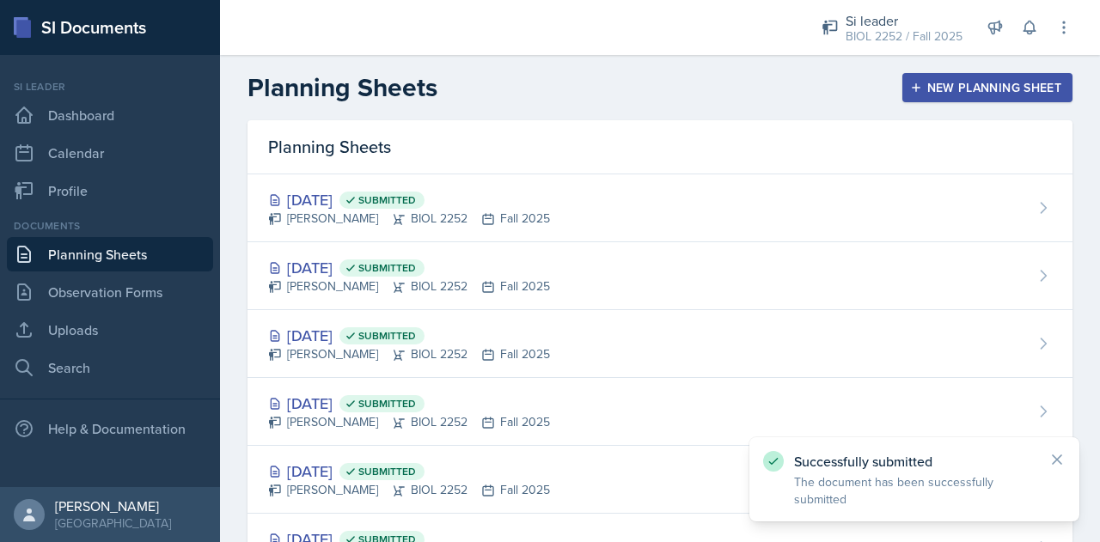
click at [931, 92] on div "New Planning Sheet" at bounding box center [987, 88] width 148 height 14
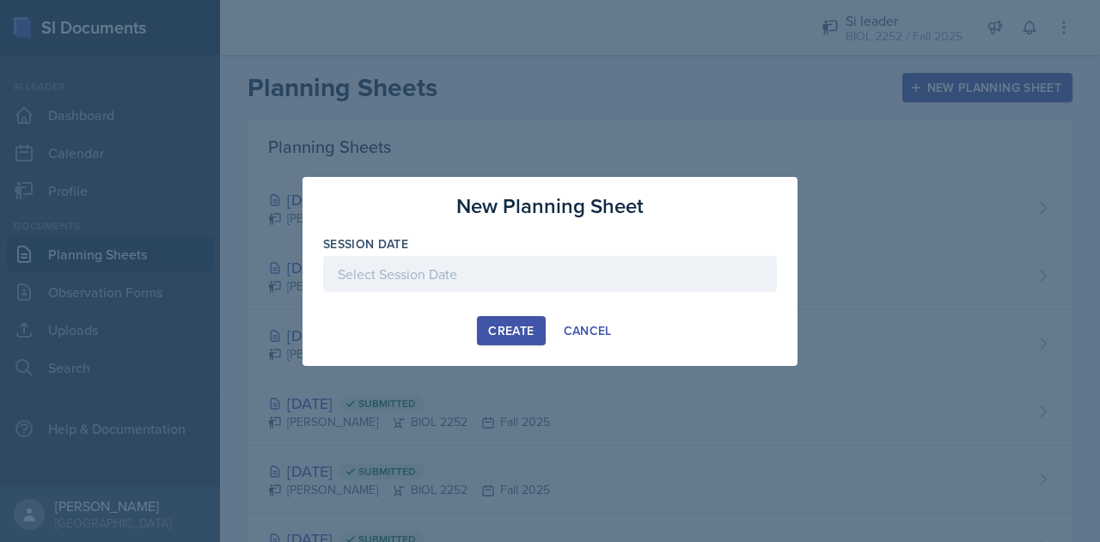
click at [600, 273] on div at bounding box center [550, 274] width 454 height 36
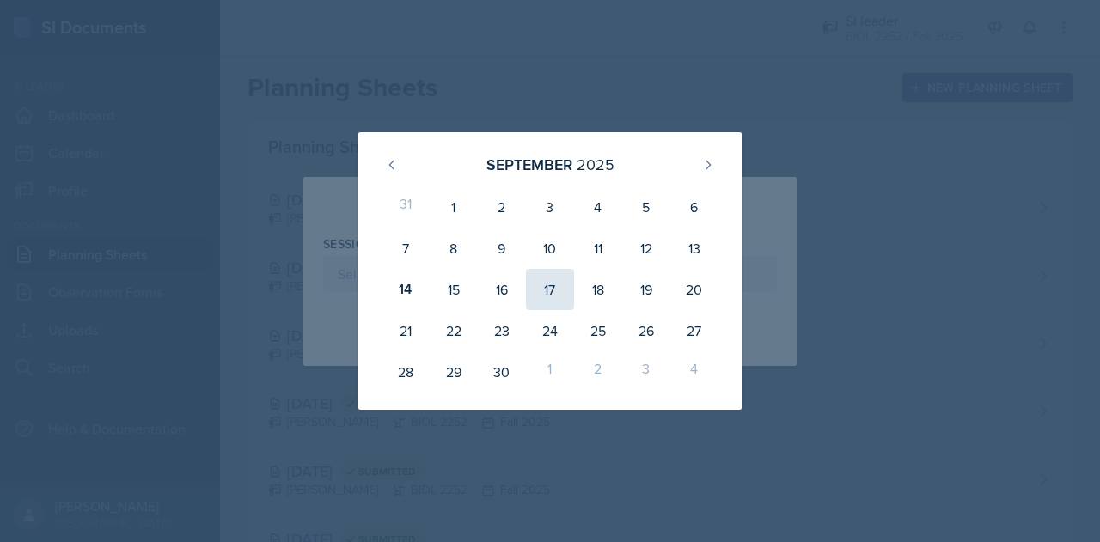
click at [553, 286] on div "17" at bounding box center [550, 289] width 48 height 41
type input "[DATE]"
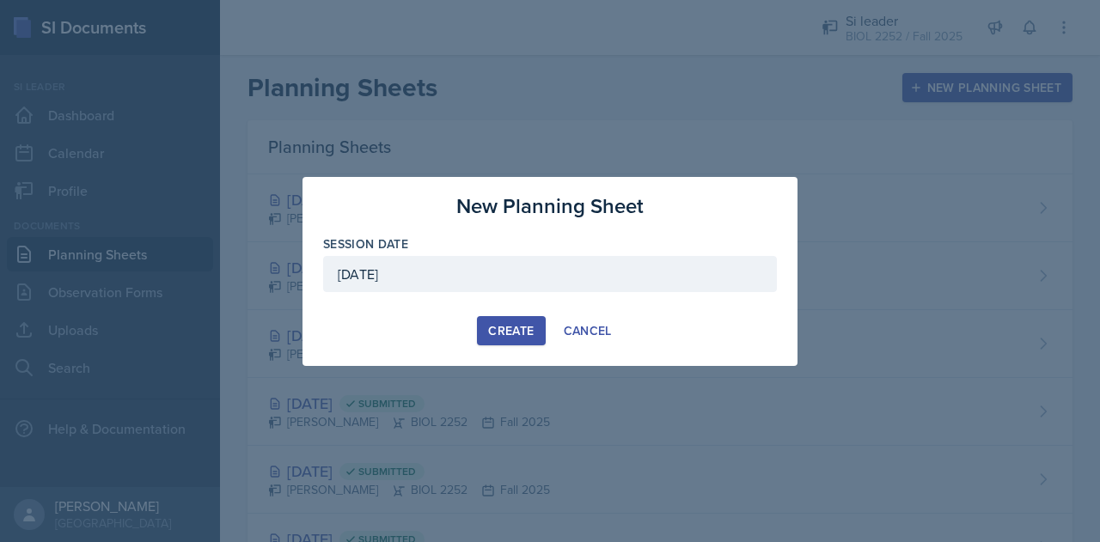
click at [513, 324] on div "Create" at bounding box center [511, 331] width 46 height 14
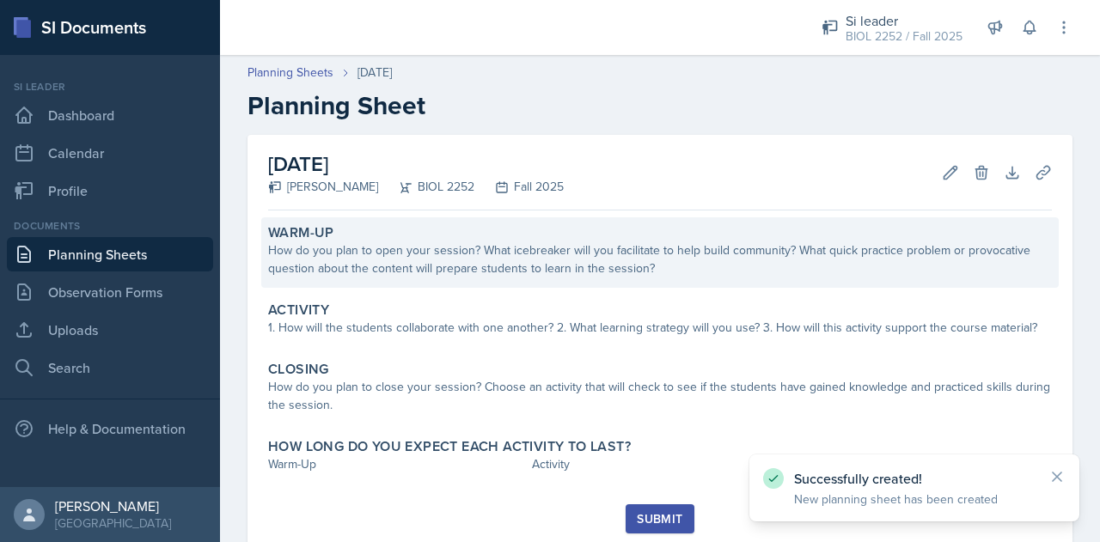
click at [522, 283] on div "Warm-Up How do you plan to open your session? What icebreaker will you facilita…" at bounding box center [659, 252] width 797 height 70
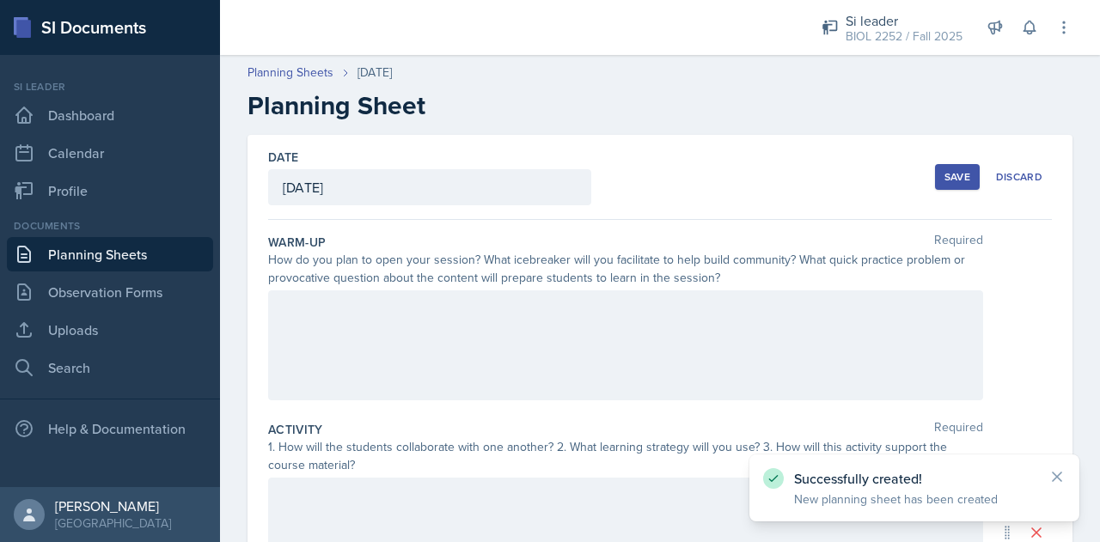
click at [538, 327] on div at bounding box center [625, 345] width 715 height 110
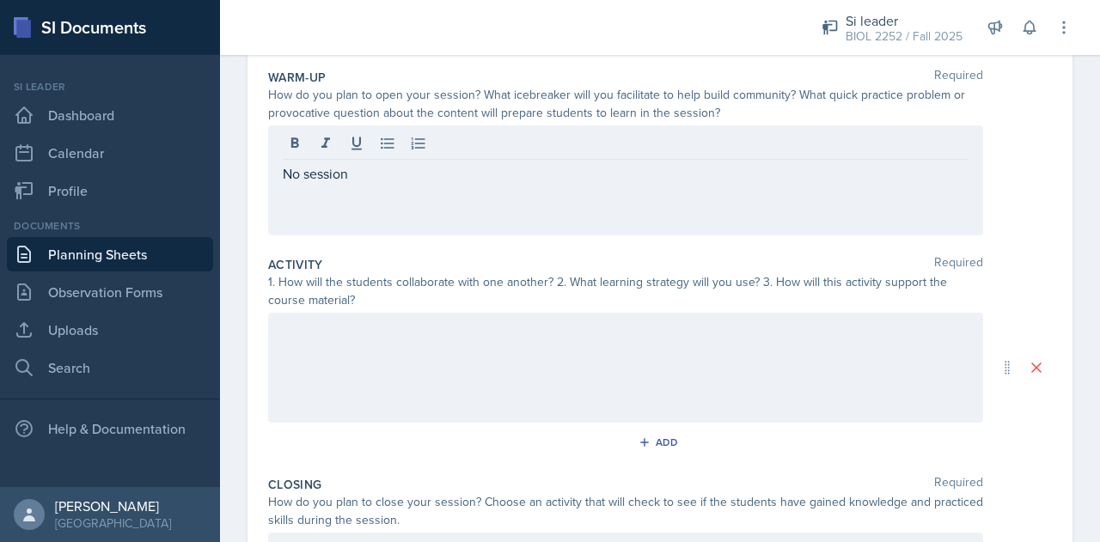
click at [517, 365] on div at bounding box center [625, 368] width 715 height 110
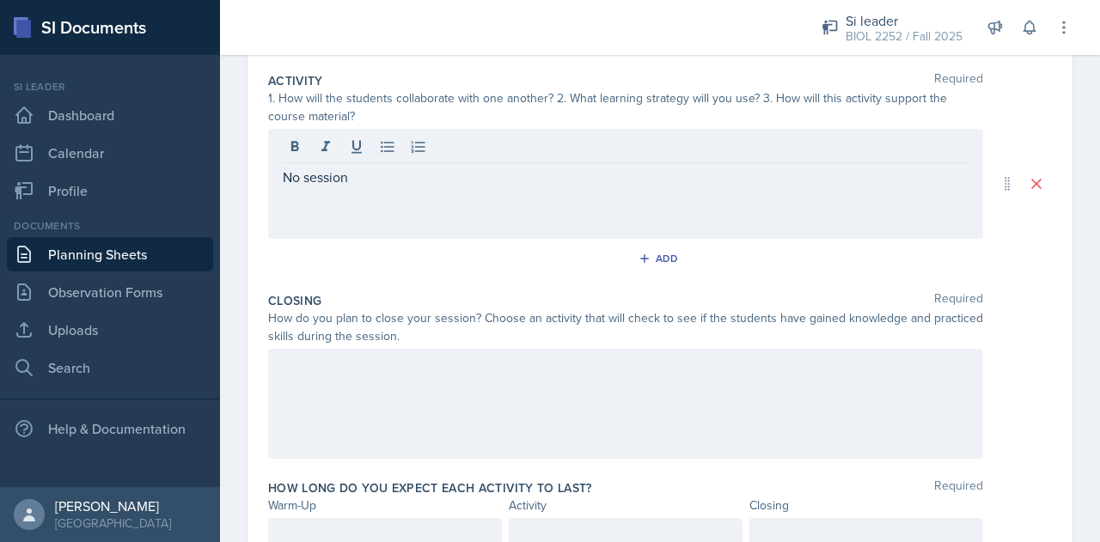
click at [510, 377] on div at bounding box center [625, 404] width 715 height 110
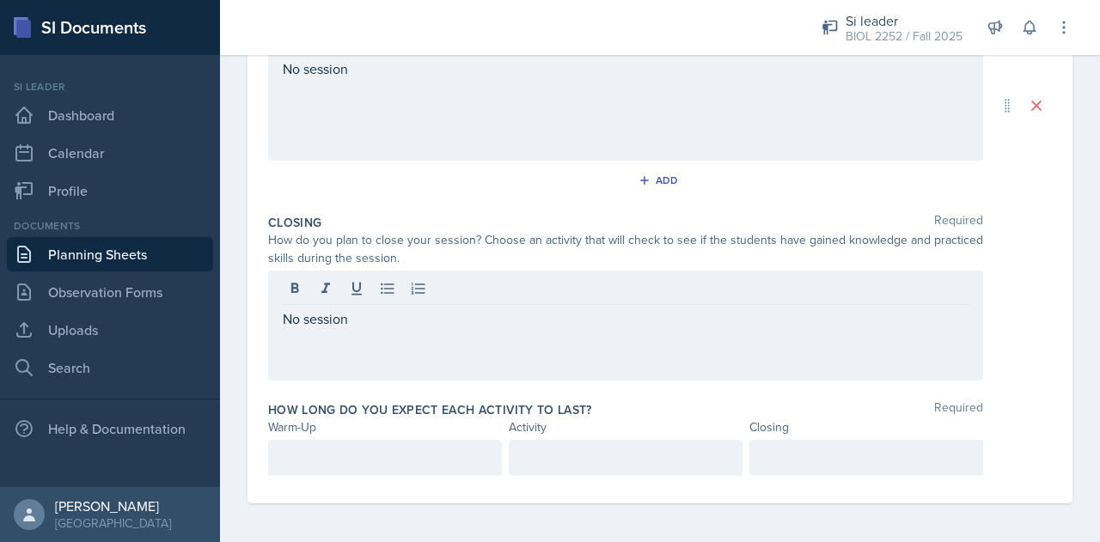
click at [453, 441] on div at bounding box center [385, 458] width 234 height 36
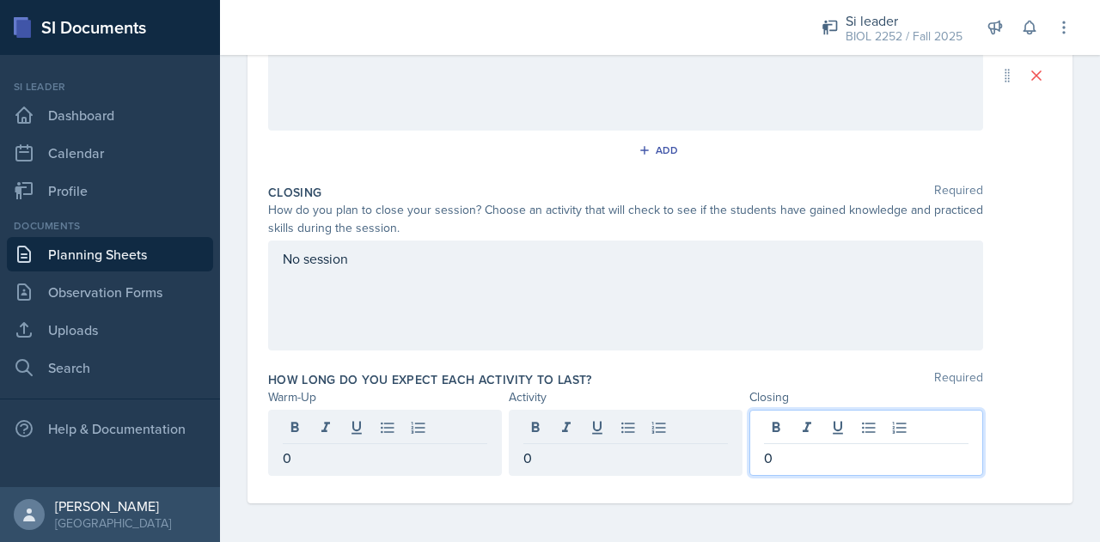
scroll to position [0, 0]
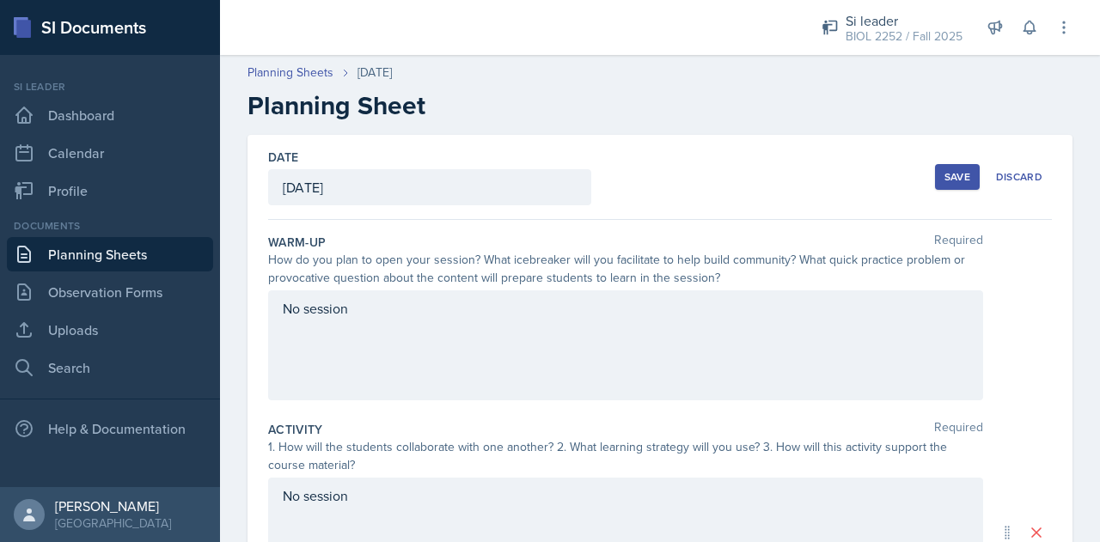
click at [935, 178] on button "Save" at bounding box center [957, 177] width 45 height 26
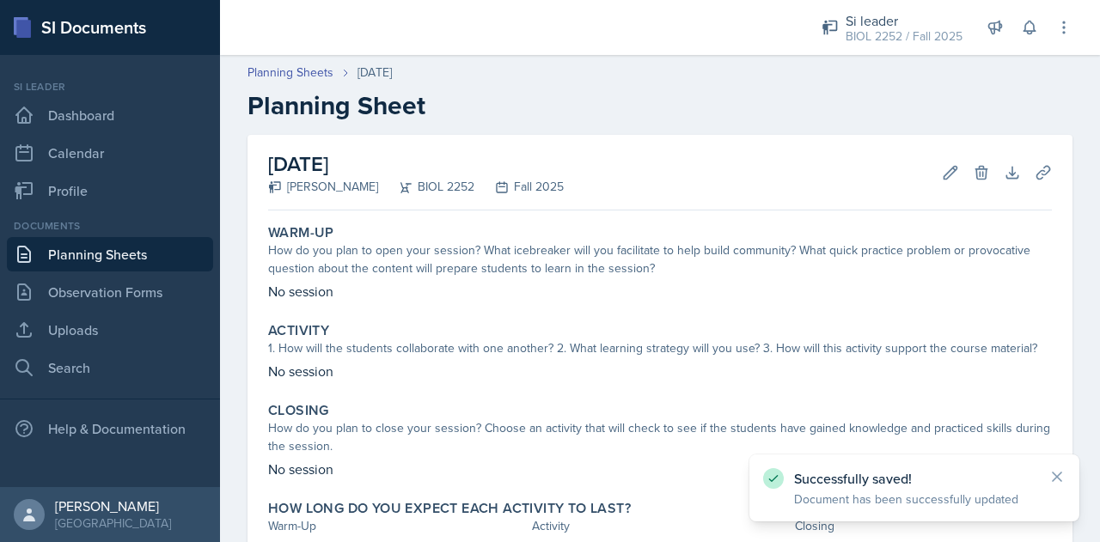
scroll to position [134, 0]
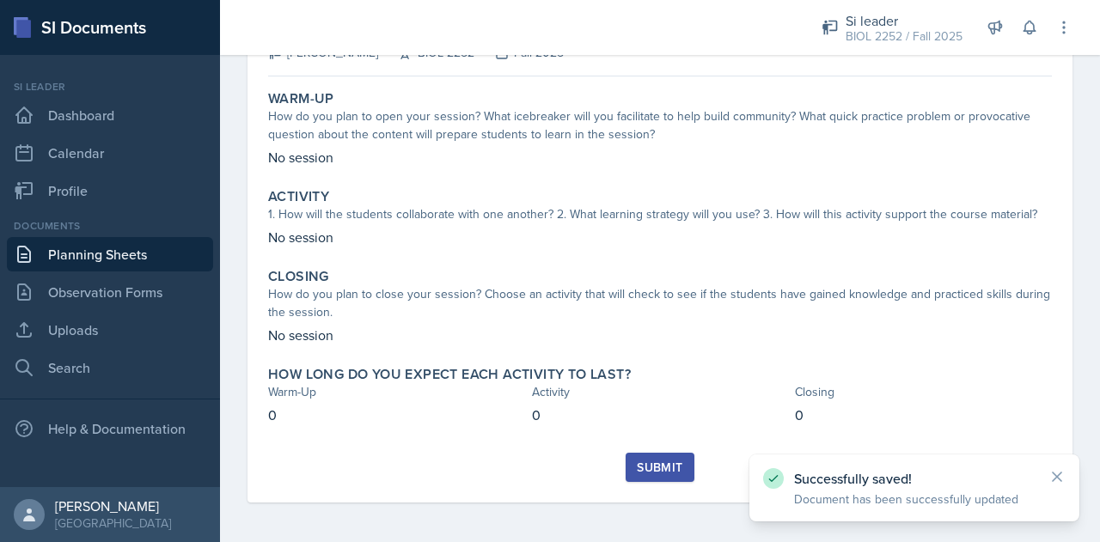
click at [643, 461] on div "Submit" at bounding box center [660, 468] width 46 height 14
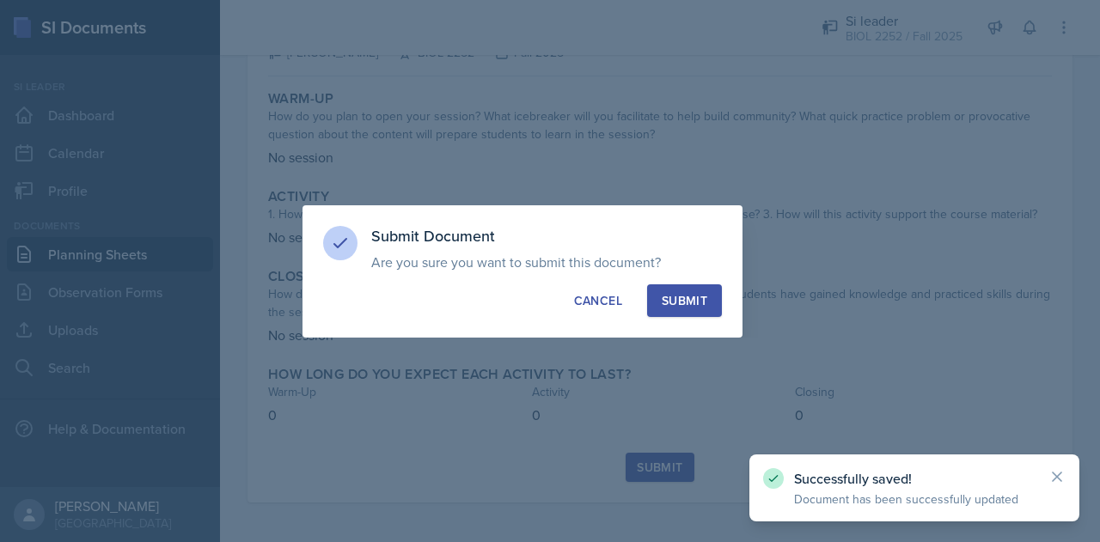
click at [687, 290] on button "Submit" at bounding box center [684, 300] width 75 height 33
